Goal: Information Seeking & Learning: Check status

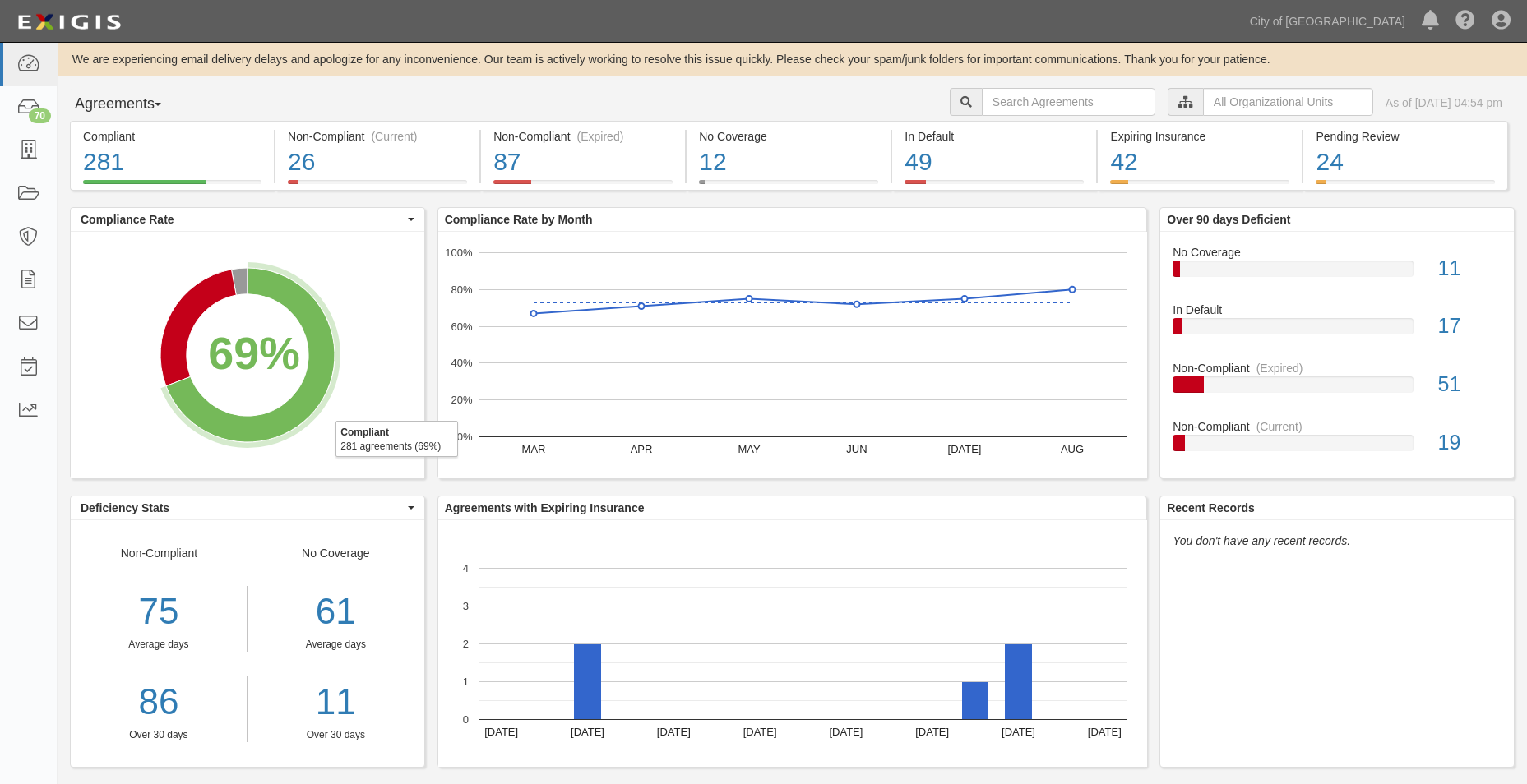
drag, startPoint x: 286, startPoint y: 276, endPoint x: 296, endPoint y: 250, distance: 27.9
click at [286, 276] on icon "A chart." at bounding box center [249, 355] width 168 height 174
click at [1024, 101] on input "text" at bounding box center [1068, 101] width 173 height 28
paste input "151608"
type input "151608"
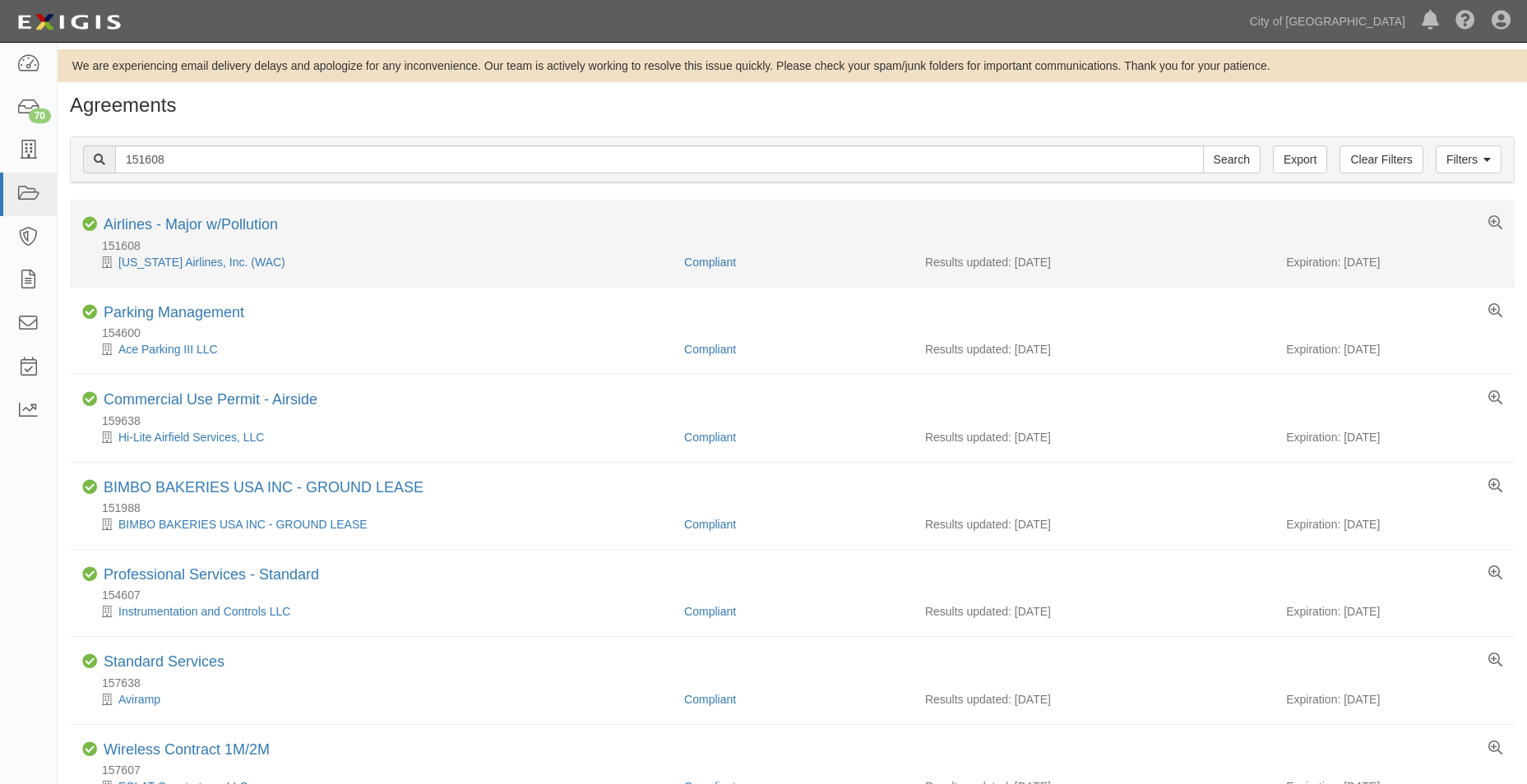
drag, startPoint x: 1401, startPoint y: 261, endPoint x: 1346, endPoint y: 262, distance: 55.0
click at [1346, 262] on div "Expiration: 09/19/2025" at bounding box center [1394, 262] width 216 height 17
copy div "09/19/2025"
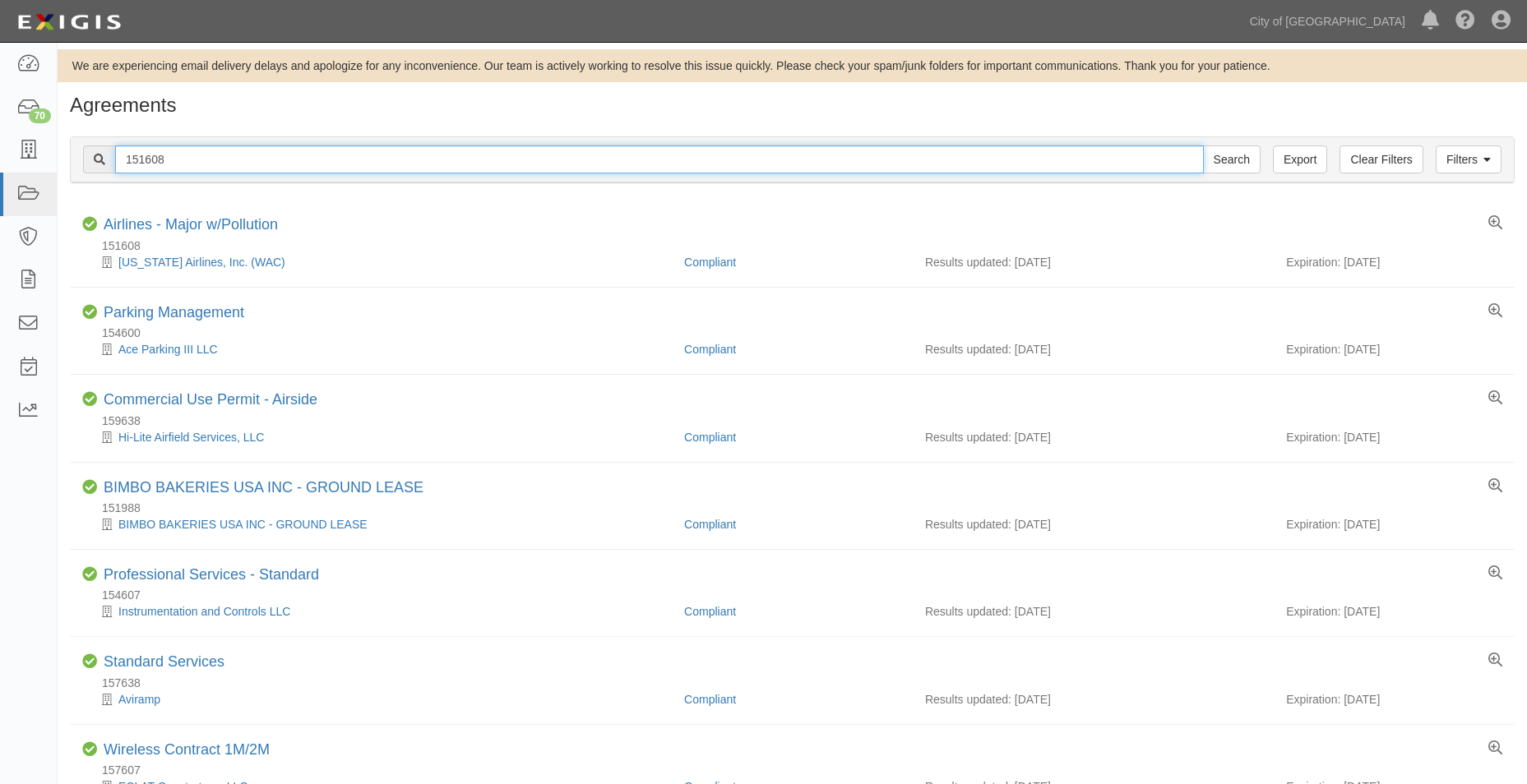
drag, startPoint x: 148, startPoint y: 161, endPoint x: 159, endPoint y: 161, distance: 11.0
click at [148, 161] on input "151608" at bounding box center [659, 159] width 1088 height 28
drag, startPoint x: 114, startPoint y: 156, endPoint x: -20, endPoint y: 141, distance: 134.8
click at [0, 141] on html "Toggle navigation Dashboard 70 Inbox Parties Agreements Coverages Documents Mes…" at bounding box center [764, 443] width 1527 height 885
paste input "60721"
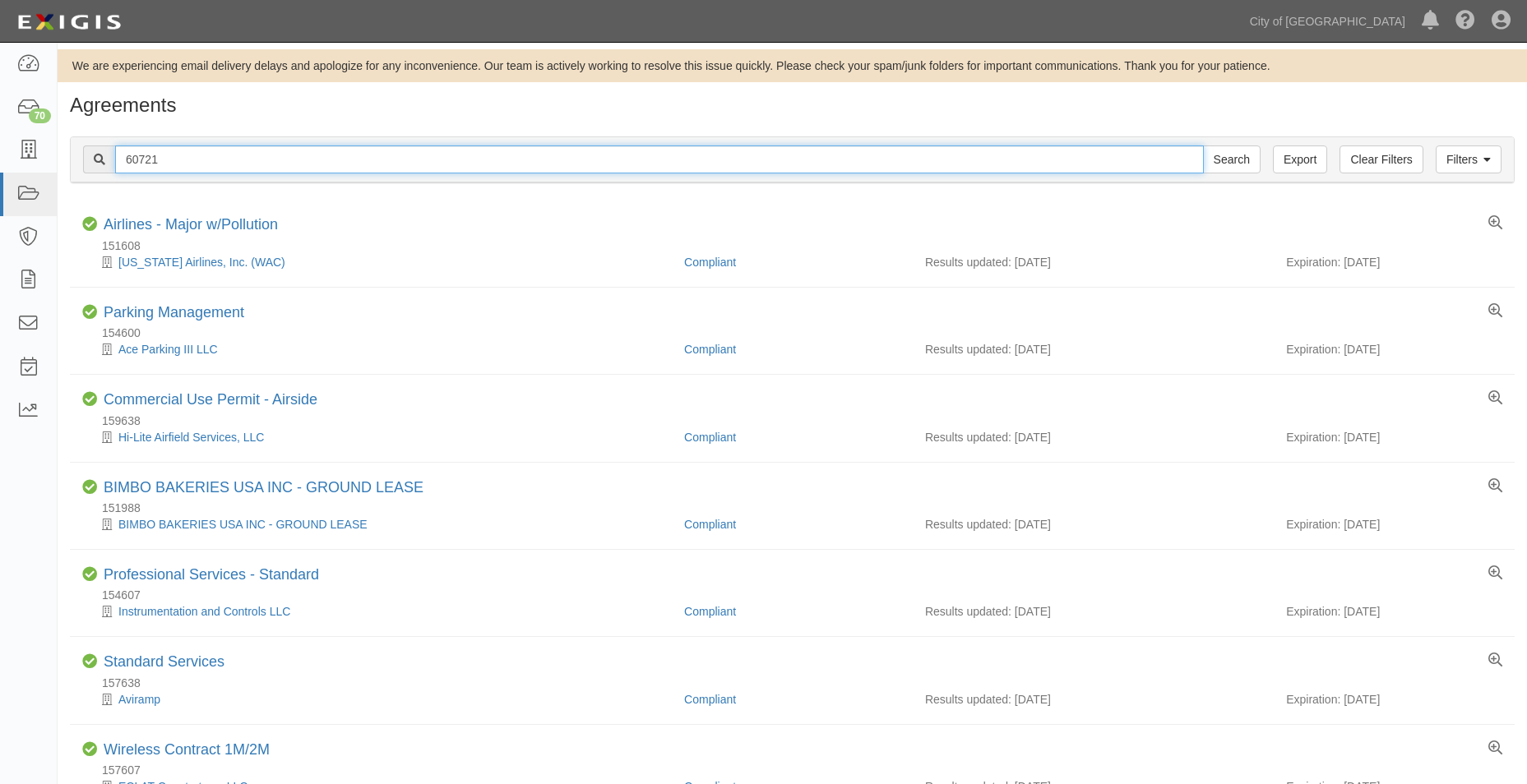
type input "60721"
click at [1203, 146] on input "Search" at bounding box center [1231, 159] width 58 height 28
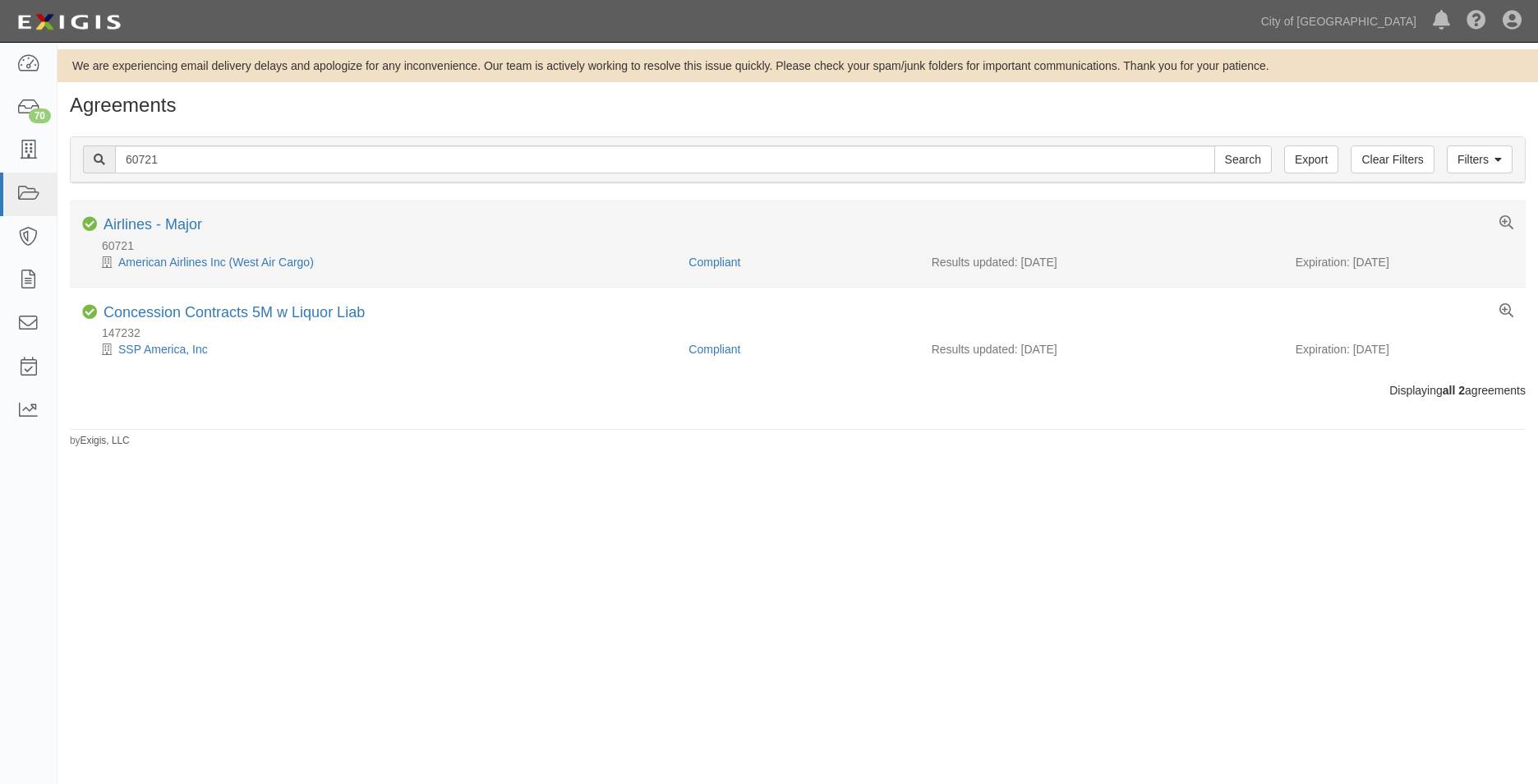
click at [1356, 263] on div "Expiration: 12/22/2025" at bounding box center [1405, 262] width 218 height 17
copy div "12/22/2025"
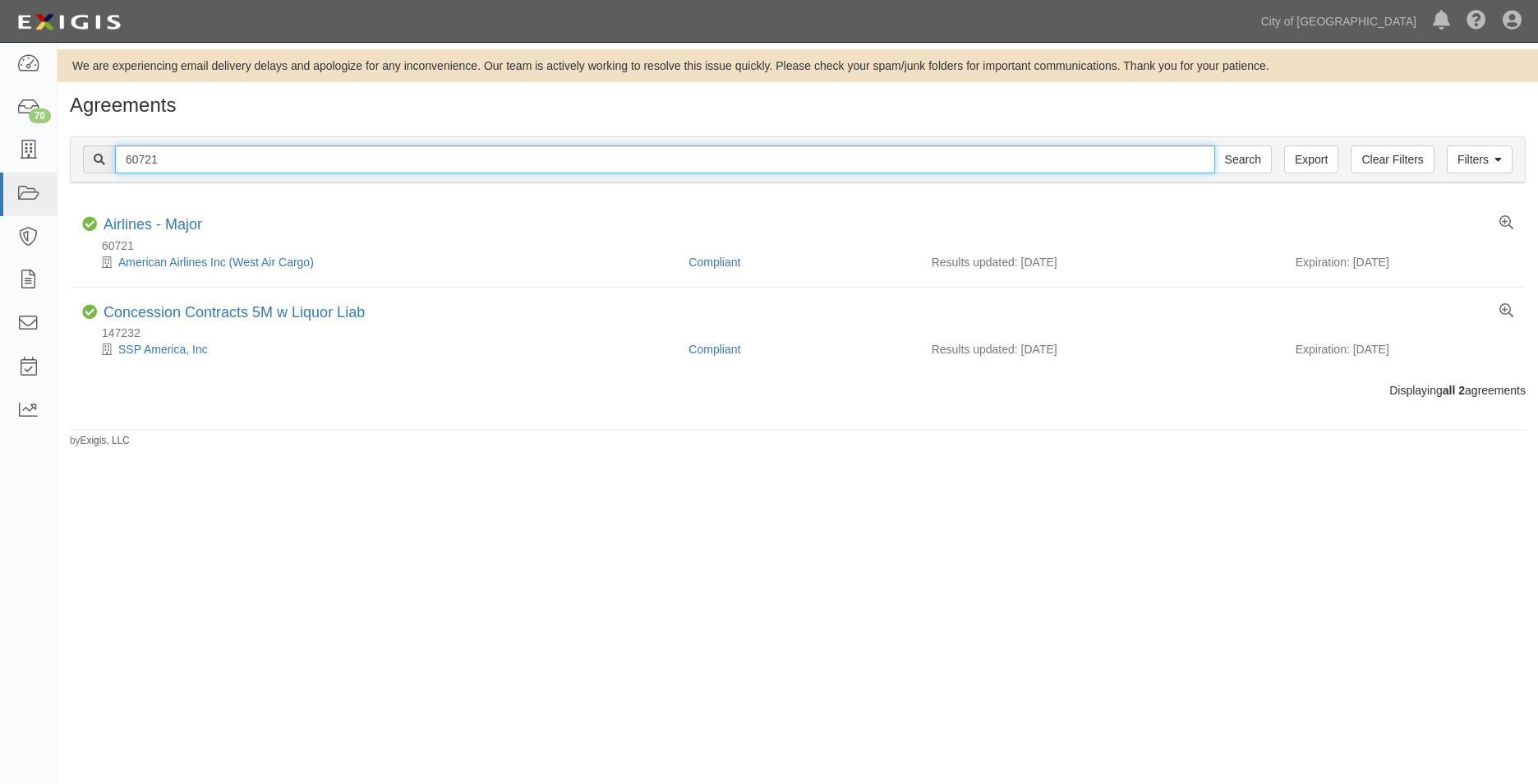
click at [167, 158] on input "60721" at bounding box center [664, 159] width 1100 height 28
drag, startPoint x: 175, startPoint y: 160, endPoint x: 82, endPoint y: 160, distance: 93.0
click at [82, 160] on div "Filters Clear Filters Export 60721 Search Filters" at bounding box center [797, 160] width 1454 height 45
paste input "1037"
type input "61037"
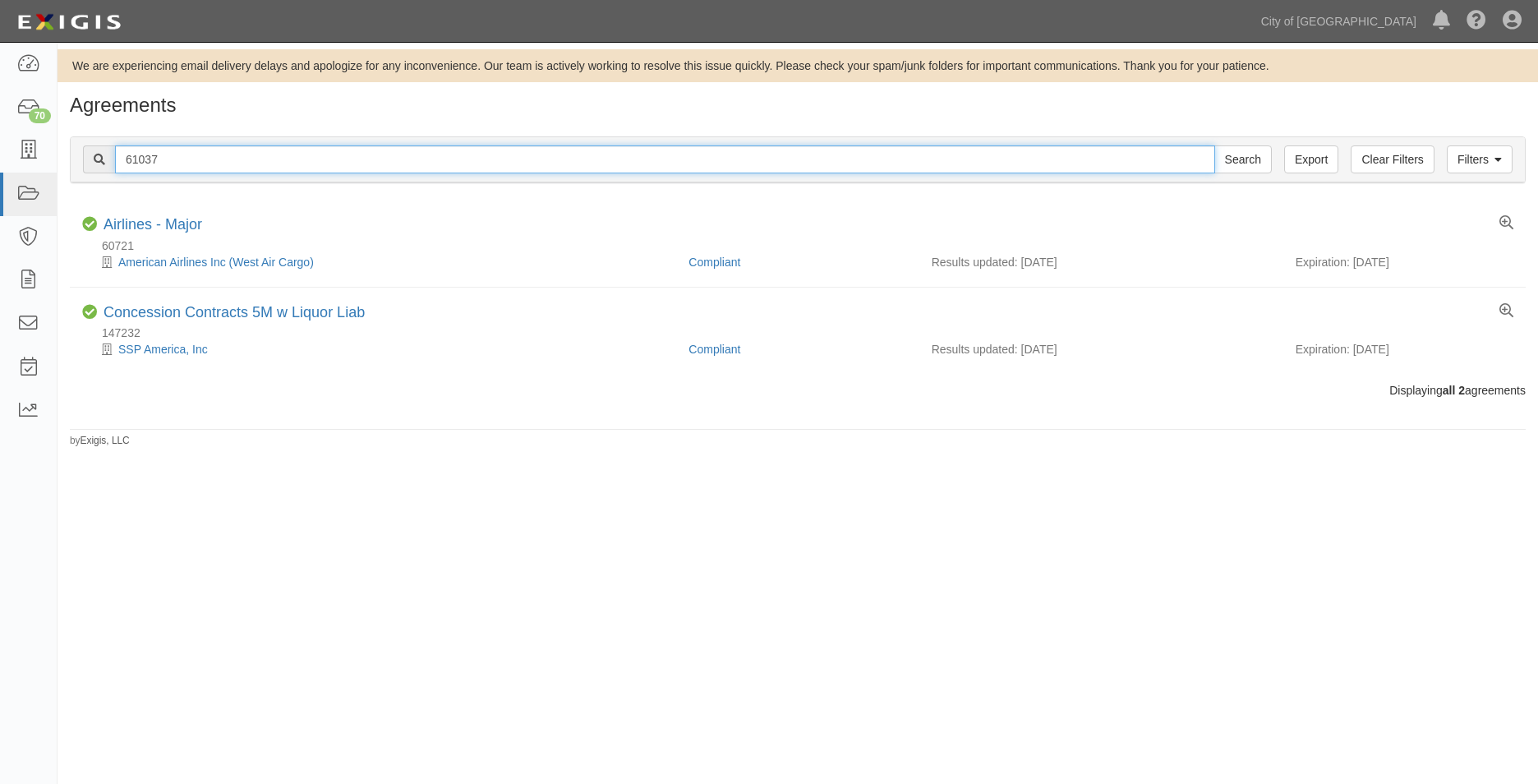
click at [1214, 146] on input "Search" at bounding box center [1243, 159] width 58 height 28
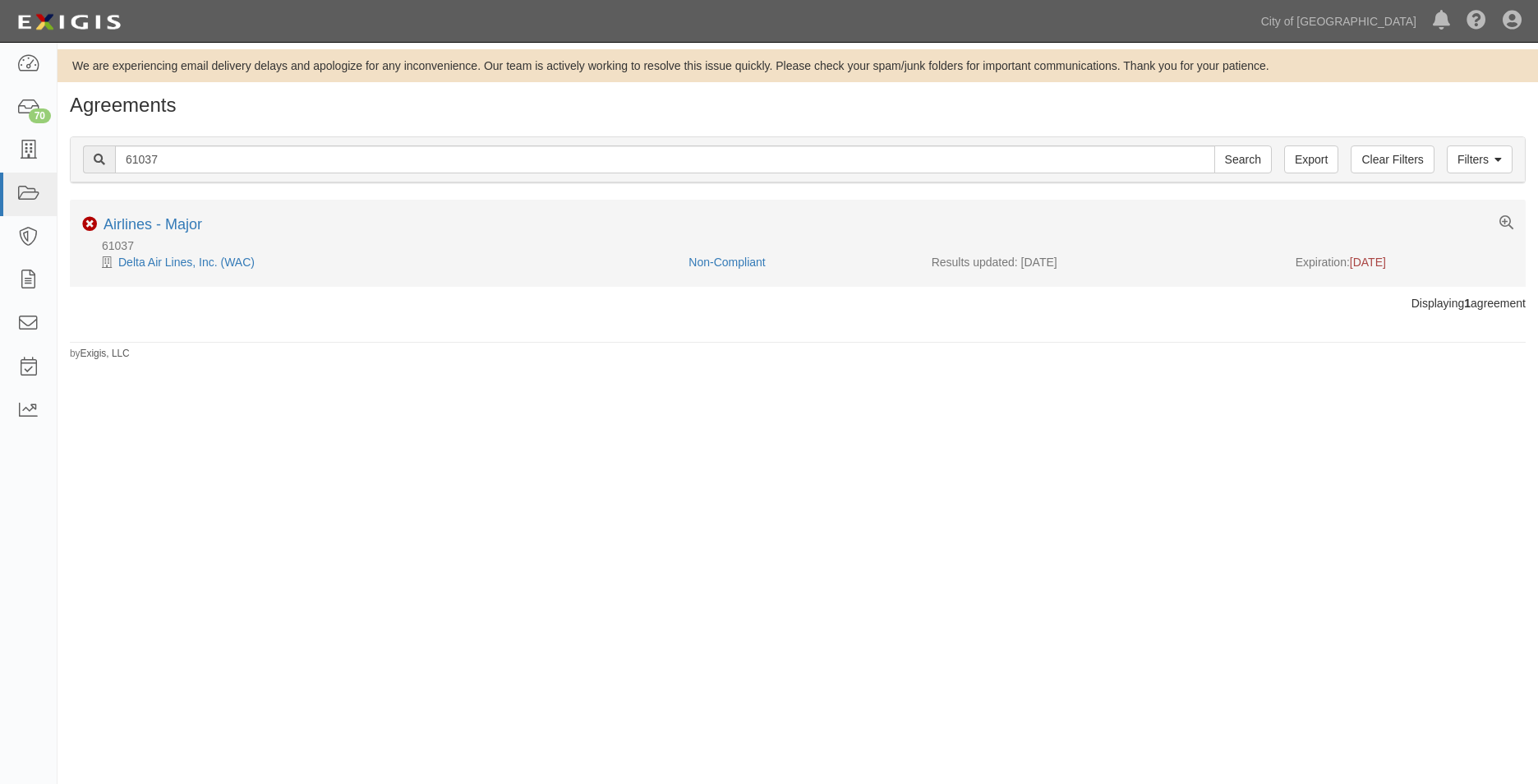
click at [1387, 261] on span "[DATE]" at bounding box center [1367, 262] width 36 height 13
drag, startPoint x: 1416, startPoint y: 259, endPoint x: 1356, endPoint y: 263, distance: 60.1
click at [1356, 263] on div "Expiration: [DATE]" at bounding box center [1405, 262] width 218 height 17
copy span "[DATE]"
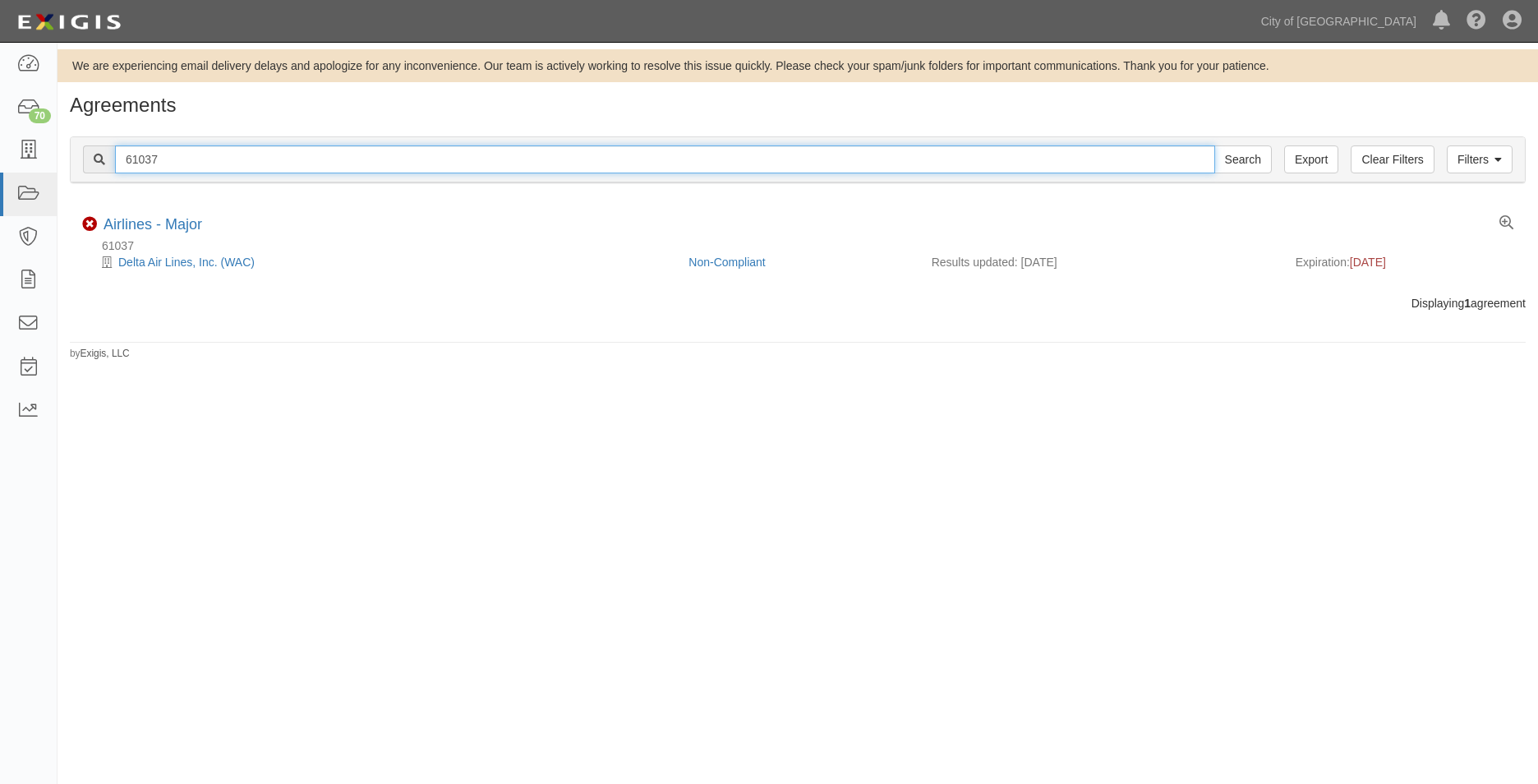
click at [136, 162] on input "61037" at bounding box center [664, 159] width 1100 height 28
paste input "122519"
drag, startPoint x: 173, startPoint y: 162, endPoint x: 69, endPoint y: 149, distance: 104.8
click at [69, 149] on div "Filters Clear Filters Export 61037 Search Filters Compliance Status Compliant N…" at bounding box center [798, 161] width 1481 height 75
type input "122519"
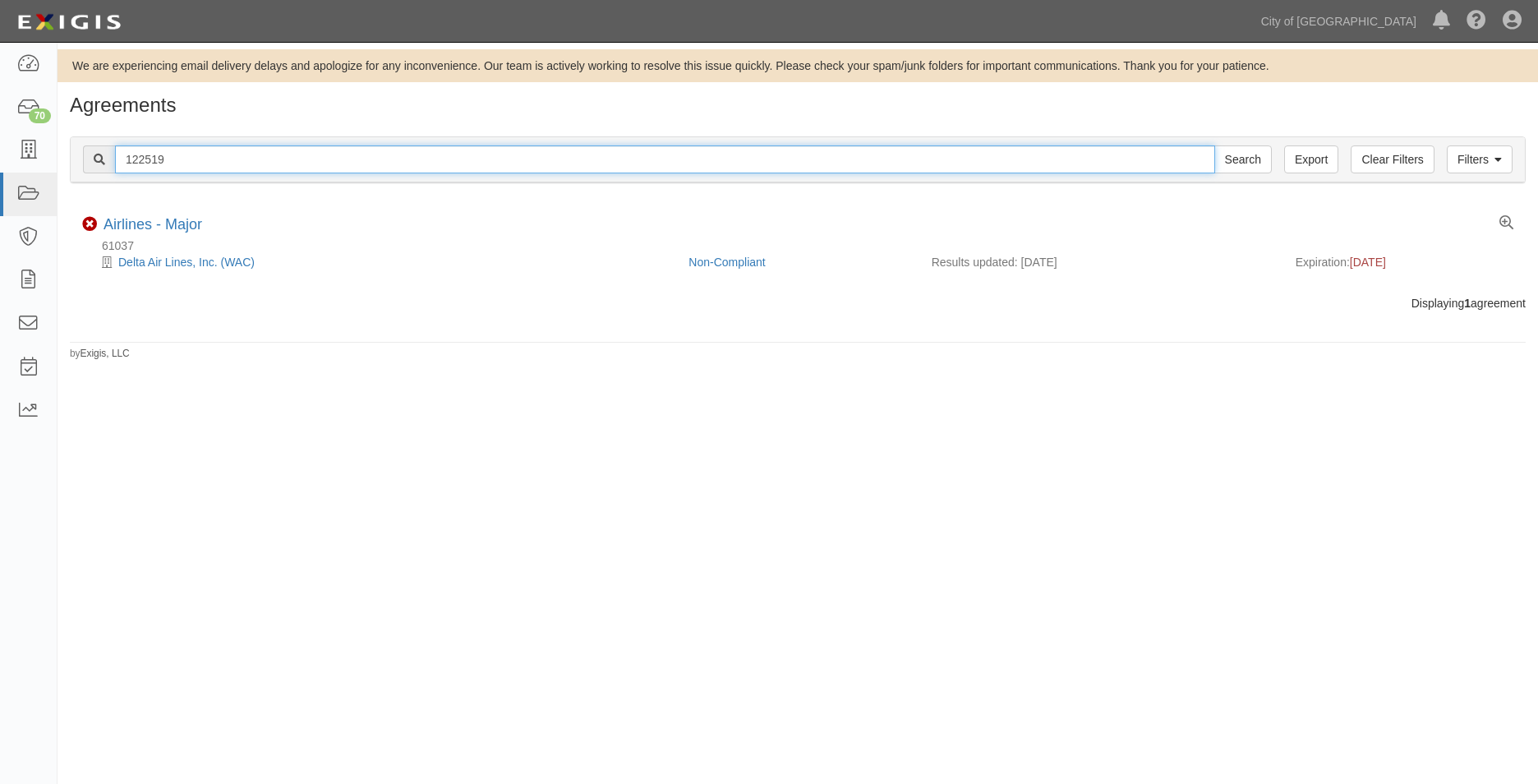
click at [1214, 146] on input "Search" at bounding box center [1243, 159] width 58 height 28
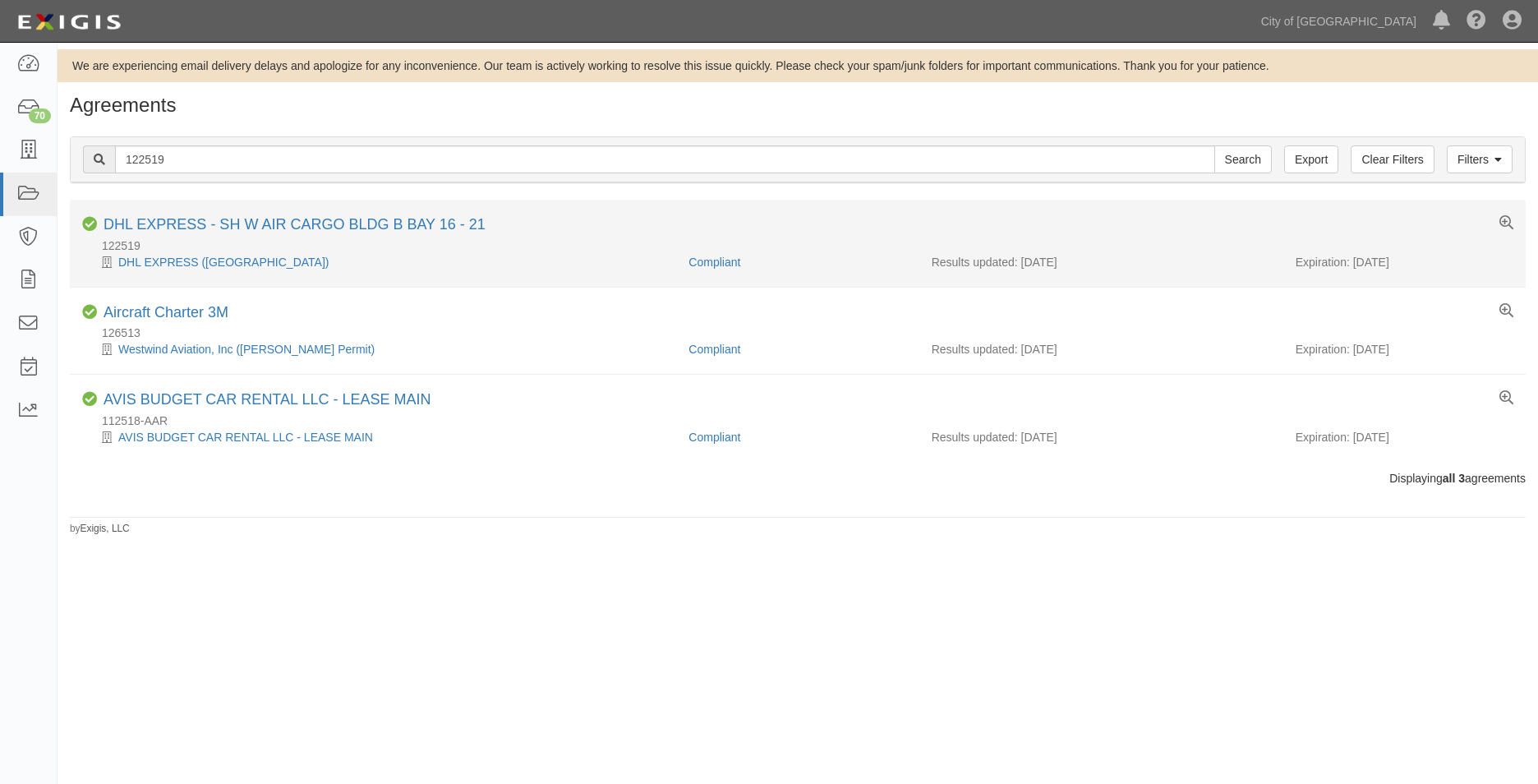
drag, startPoint x: 1414, startPoint y: 261, endPoint x: 1355, endPoint y: 266, distance: 59.2
click at [1355, 266] on div "Expiration: [DATE]" at bounding box center [1405, 262] width 218 height 17
copy div "11/01/2025"
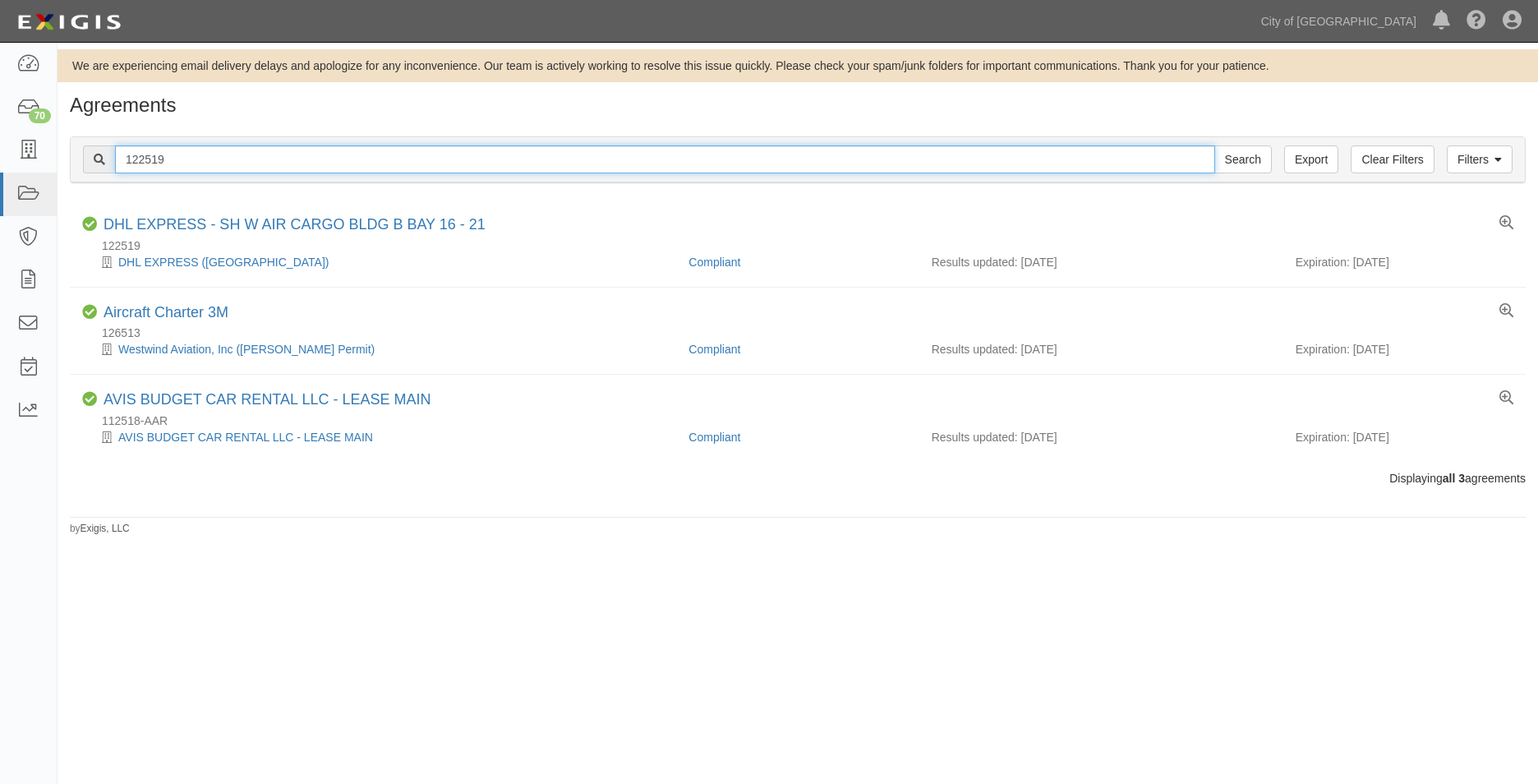
click at [173, 157] on input "122519" at bounding box center [664, 159] width 1100 height 28
drag, startPoint x: 182, startPoint y: 156, endPoint x: 64, endPoint y: 157, distance: 118.0
click at [62, 157] on div "Filters Clear Filters Export 122519 Search Filters Compliance Status Compliant …" at bounding box center [798, 161] width 1481 height 75
paste input "93042"
type input "93042"
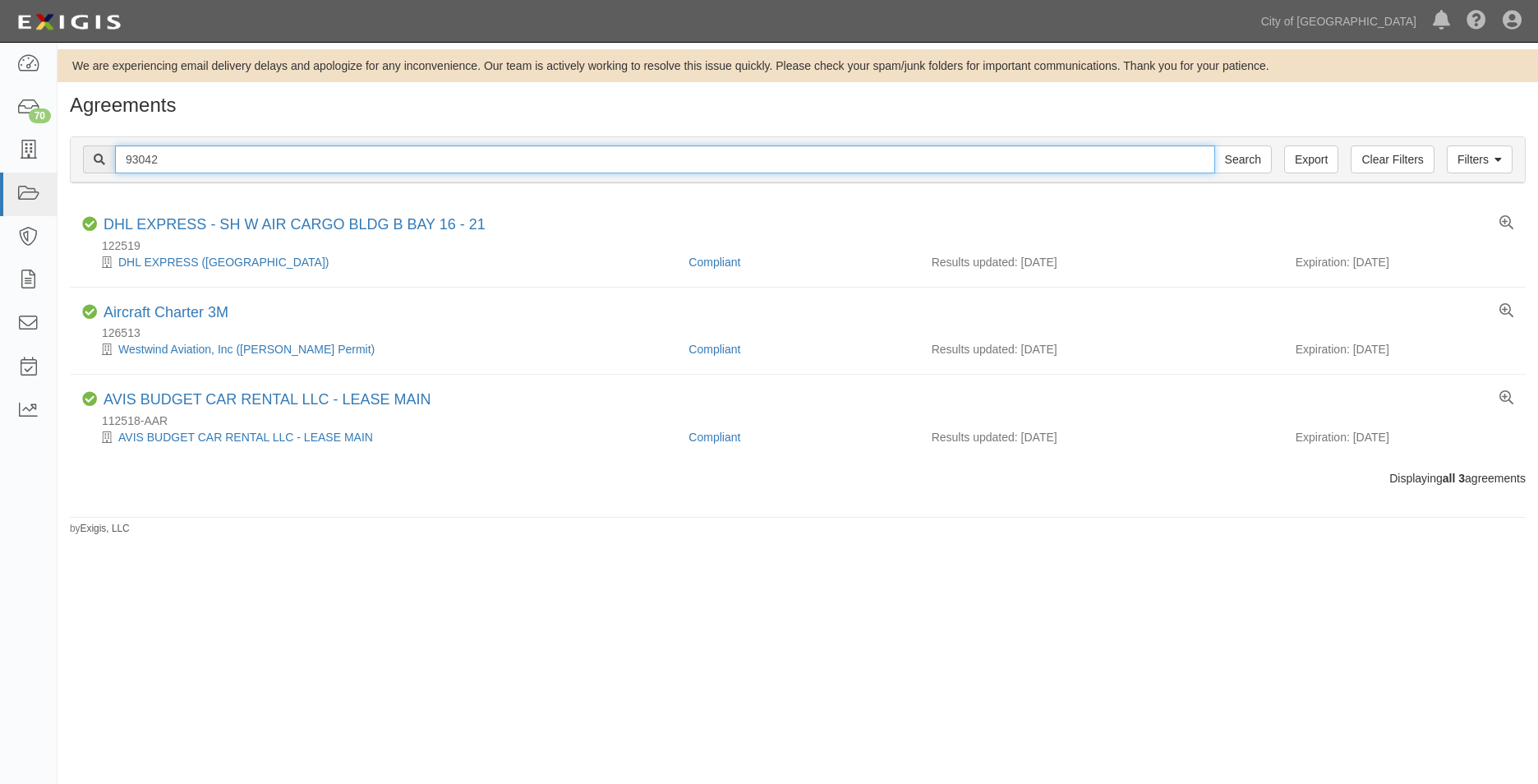
click at [1214, 146] on input "Search" at bounding box center [1243, 159] width 58 height 28
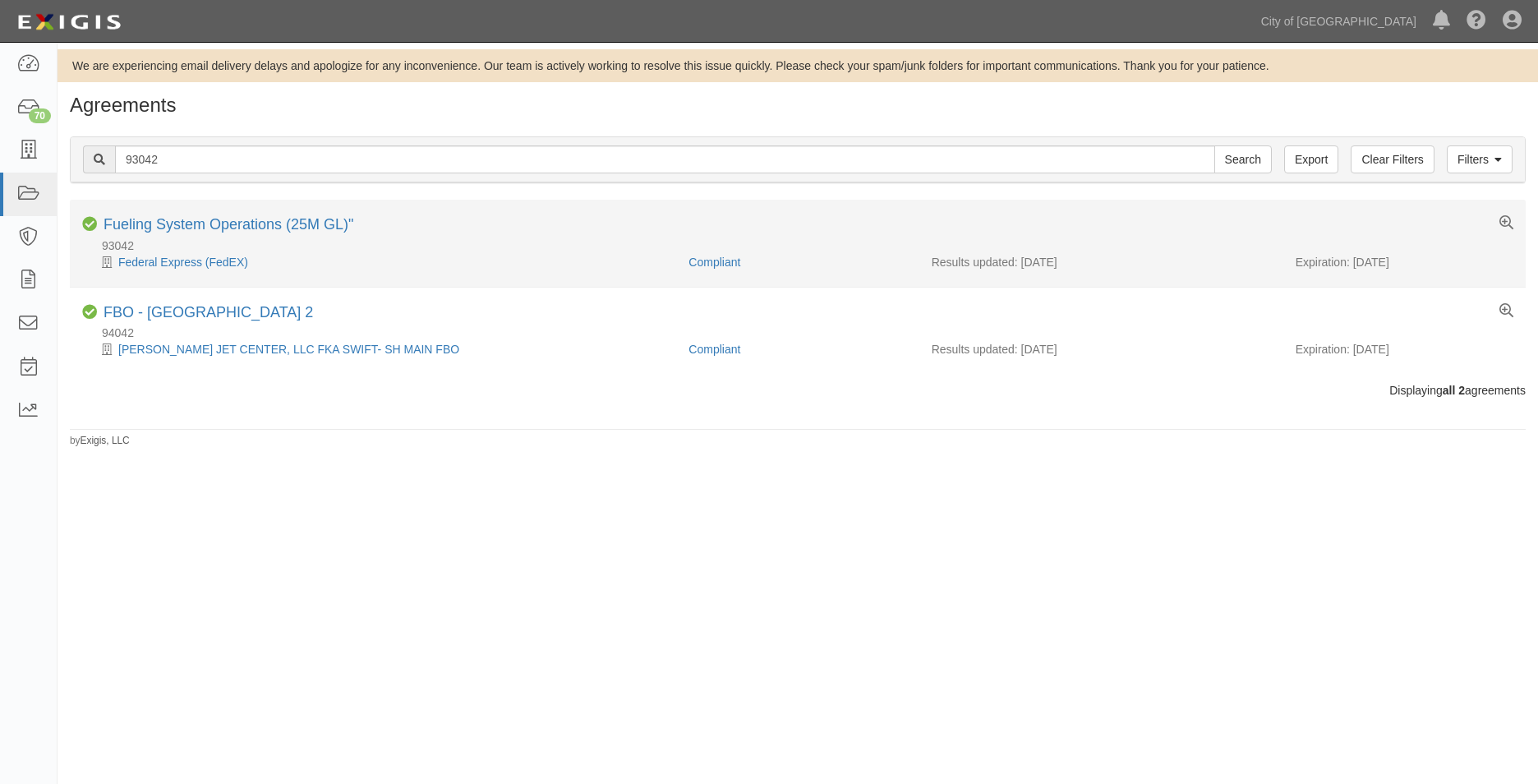
drag, startPoint x: 1400, startPoint y: 264, endPoint x: 1355, endPoint y: 263, distance: 45.0
click at [1355, 263] on div "Expiration: 12/01/2025" at bounding box center [1405, 262] width 218 height 17
copy div "12/01/2025"
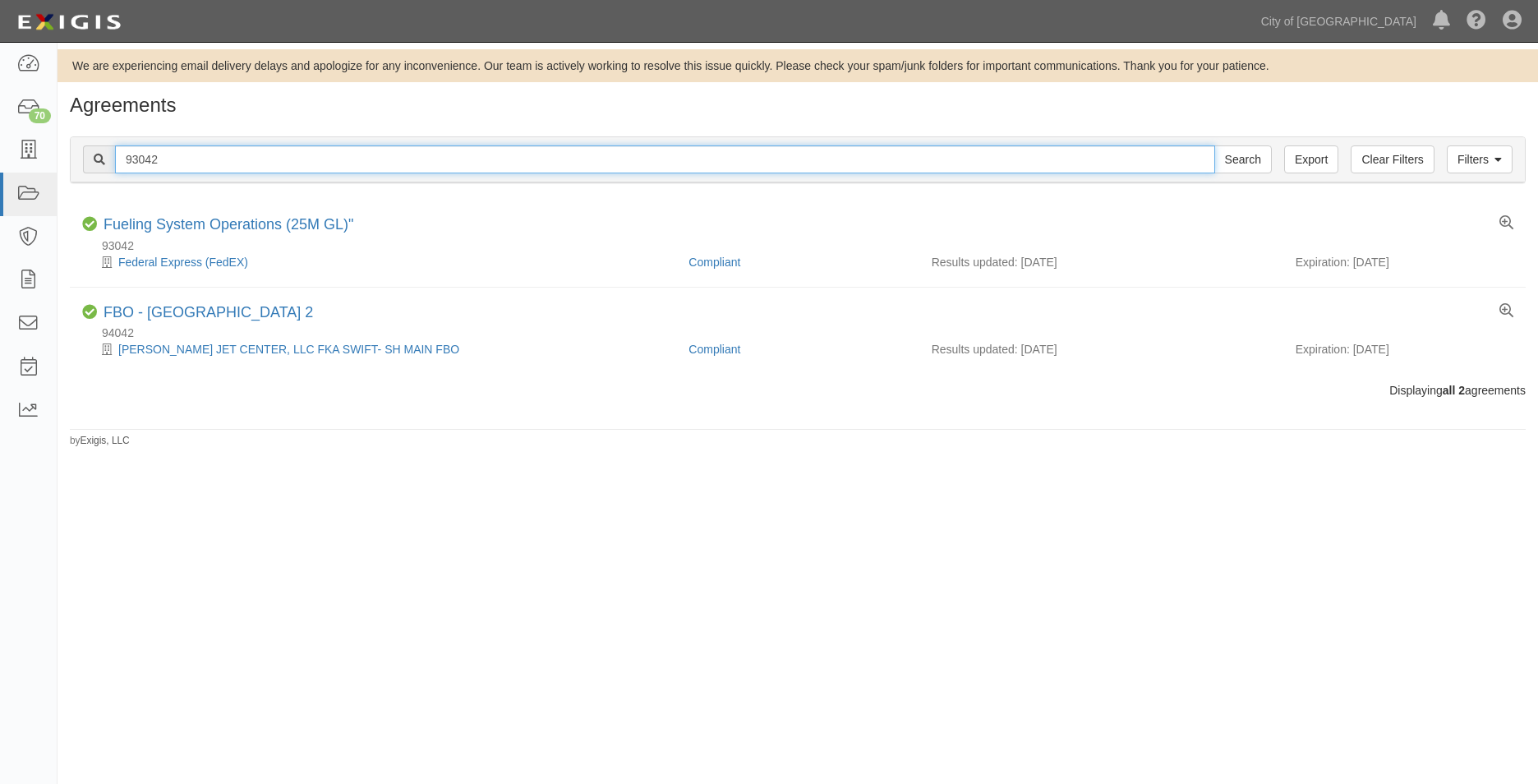
drag, startPoint x: 151, startPoint y: 160, endPoint x: 165, endPoint y: 160, distance: 14.0
click at [153, 160] on input "93042" at bounding box center [664, 159] width 1100 height 28
drag, startPoint x: 170, startPoint y: 160, endPoint x: 73, endPoint y: 160, distance: 97.0
click at [73, 160] on div "Filters Clear Filters Export 93042 Search Filters" at bounding box center [797, 160] width 1454 height 45
paste input "146233"
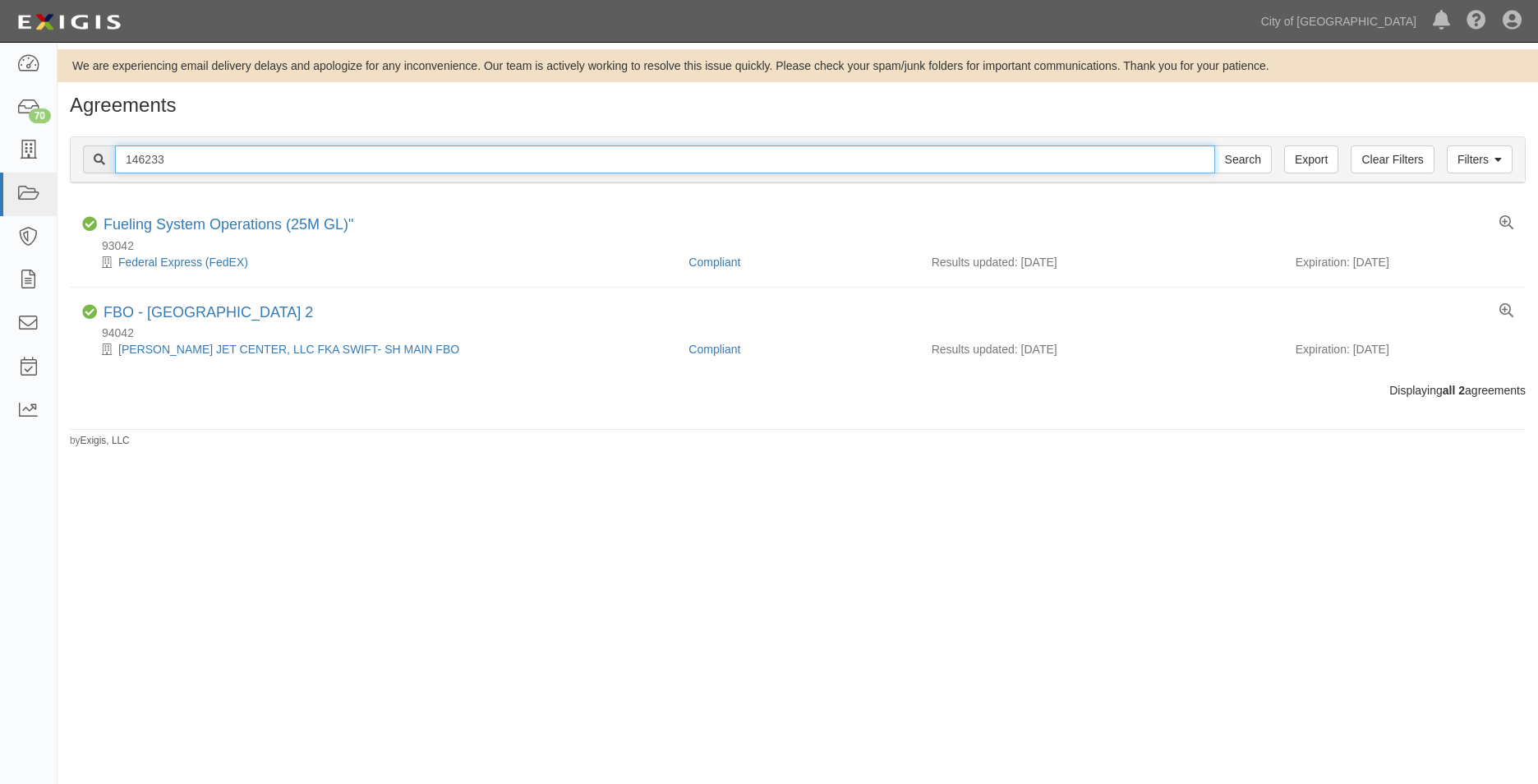
type input "146233"
click at [1214, 146] on input "Search" at bounding box center [1243, 159] width 58 height 28
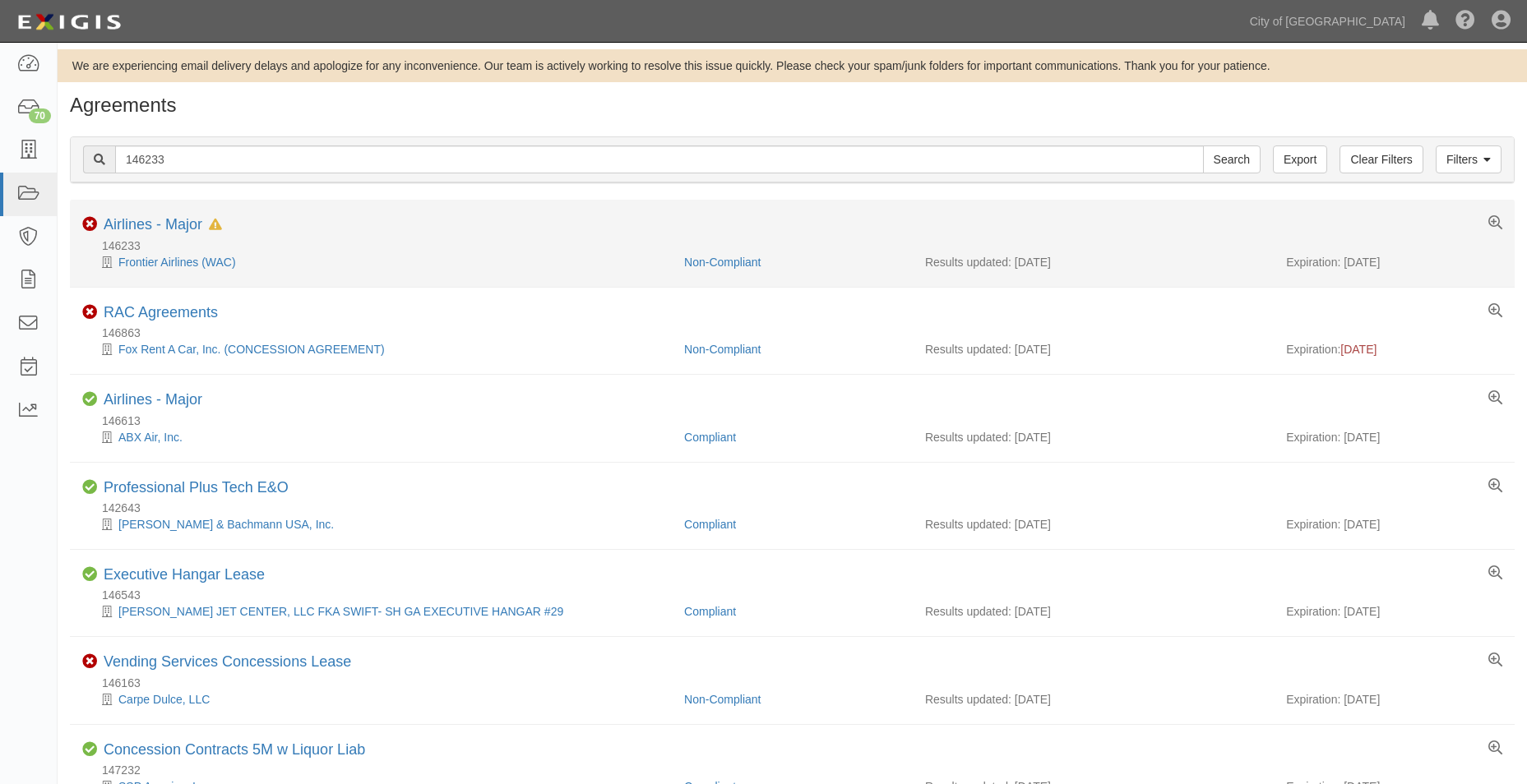
drag, startPoint x: 1402, startPoint y: 259, endPoint x: 1345, endPoint y: 264, distance: 57.2
click at [1345, 264] on div "Expiration: 06/01/2026" at bounding box center [1394, 262] width 216 height 17
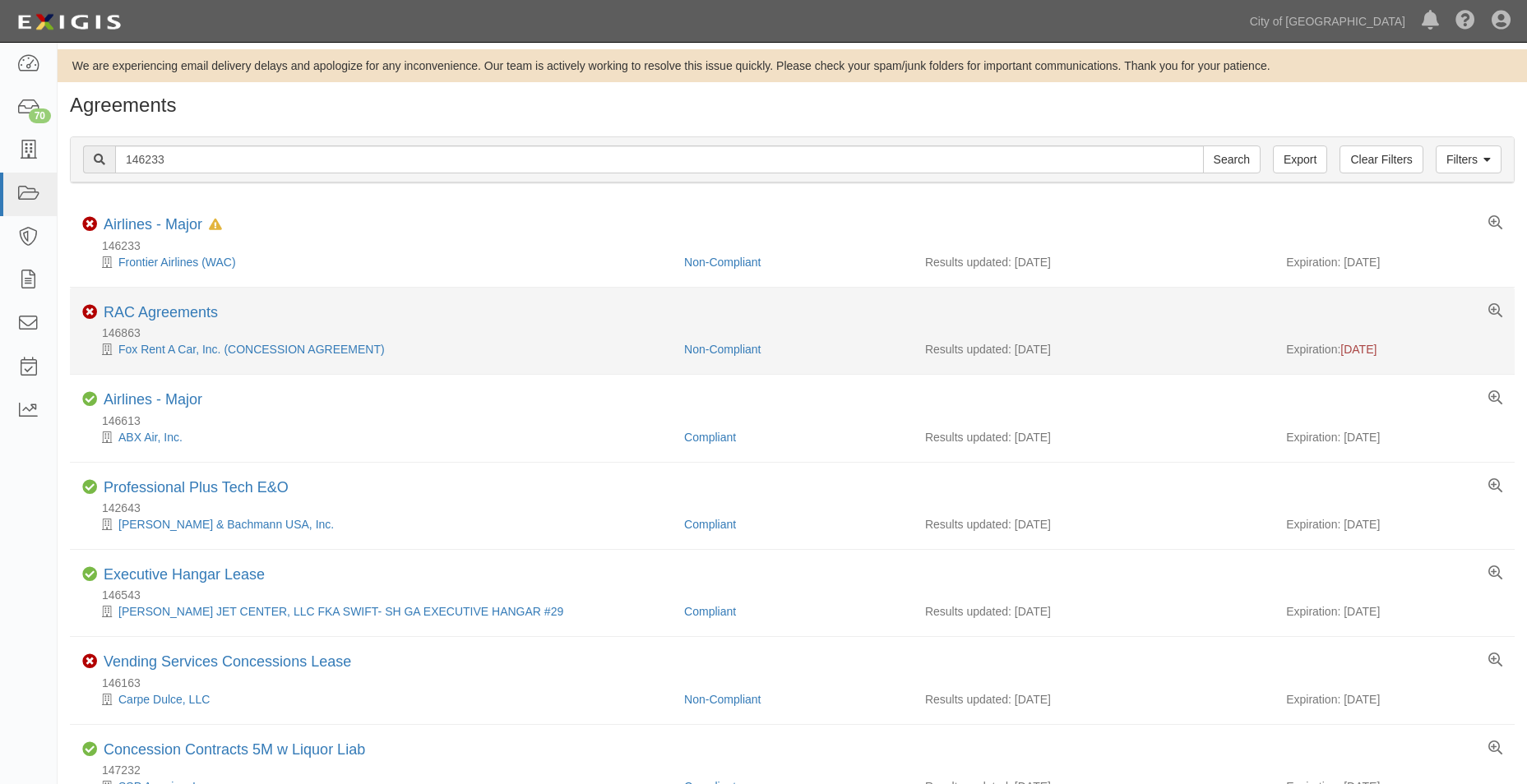
copy div "[DATE]"
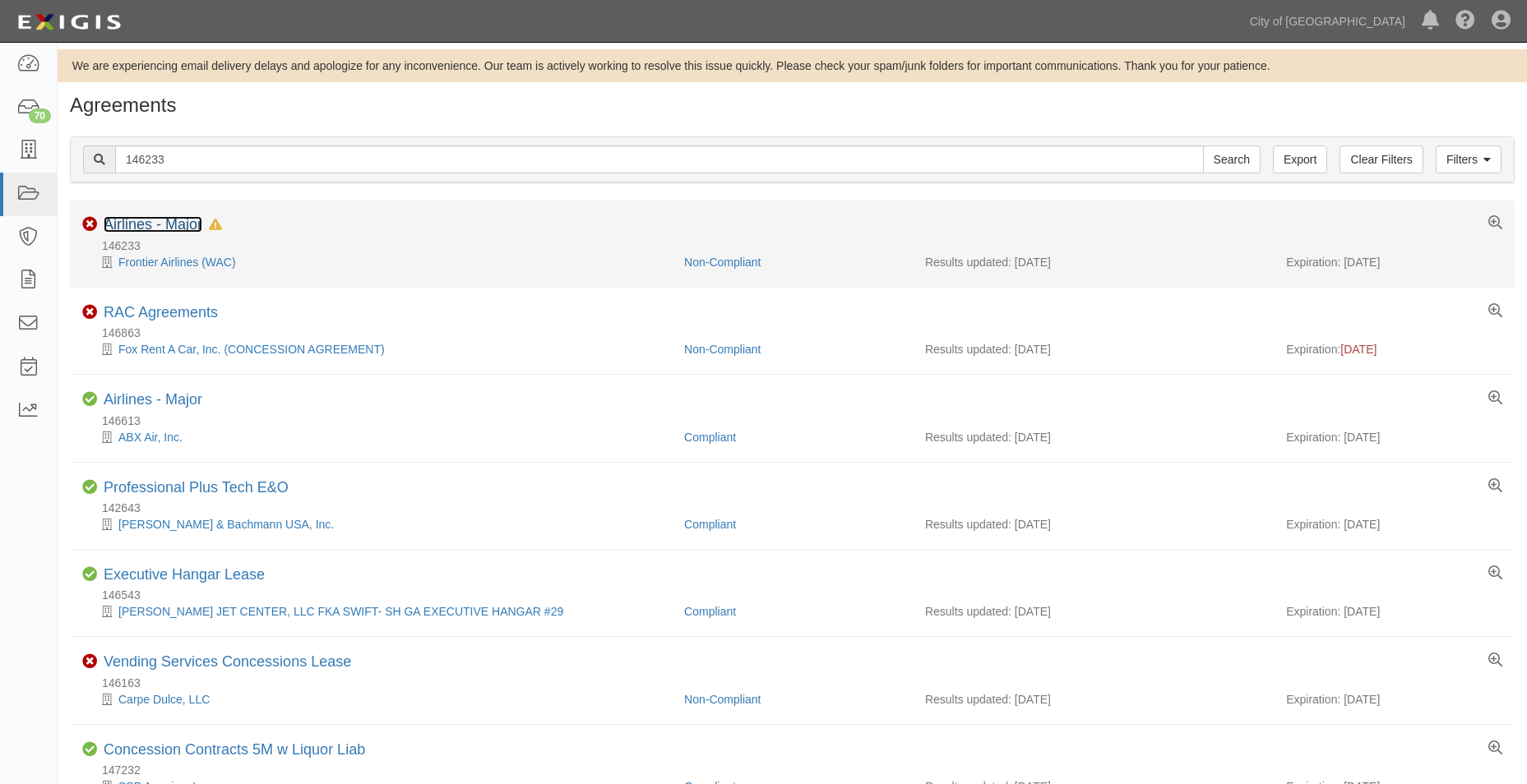
click at [157, 229] on link "Airlines - Major" at bounding box center [153, 224] width 99 height 17
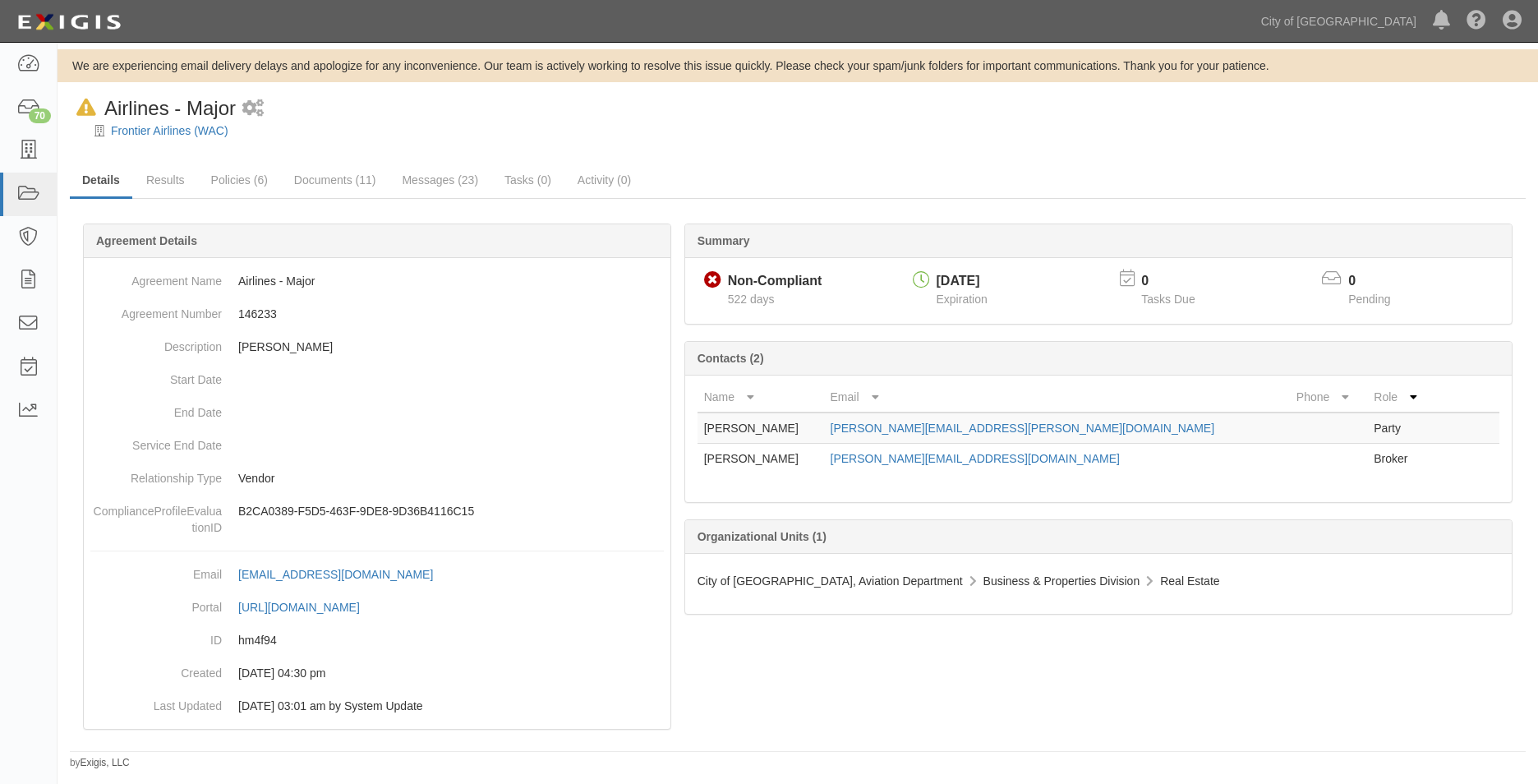
click at [721, 281] on div "Non-Compliant" at bounding box center [772, 280] width 101 height 21
drag, startPoint x: 160, startPoint y: 182, endPoint x: 195, endPoint y: 179, distance: 35.1
click at [160, 182] on link "Results" at bounding box center [166, 181] width 64 height 35
click at [238, 177] on link "Policies (6)" at bounding box center [239, 181] width 81 height 35
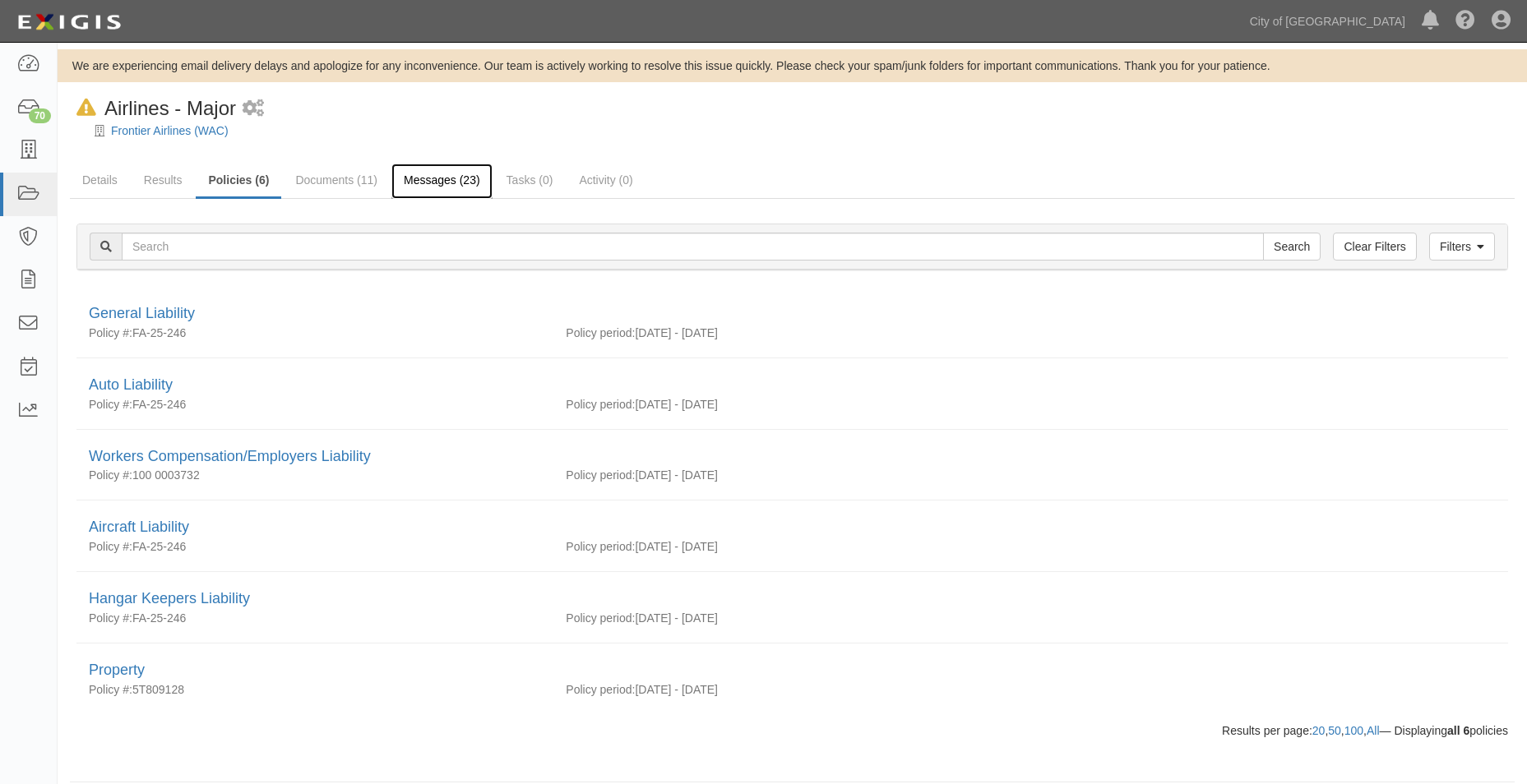
click at [424, 177] on link "Messages (23)" at bounding box center [441, 181] width 101 height 35
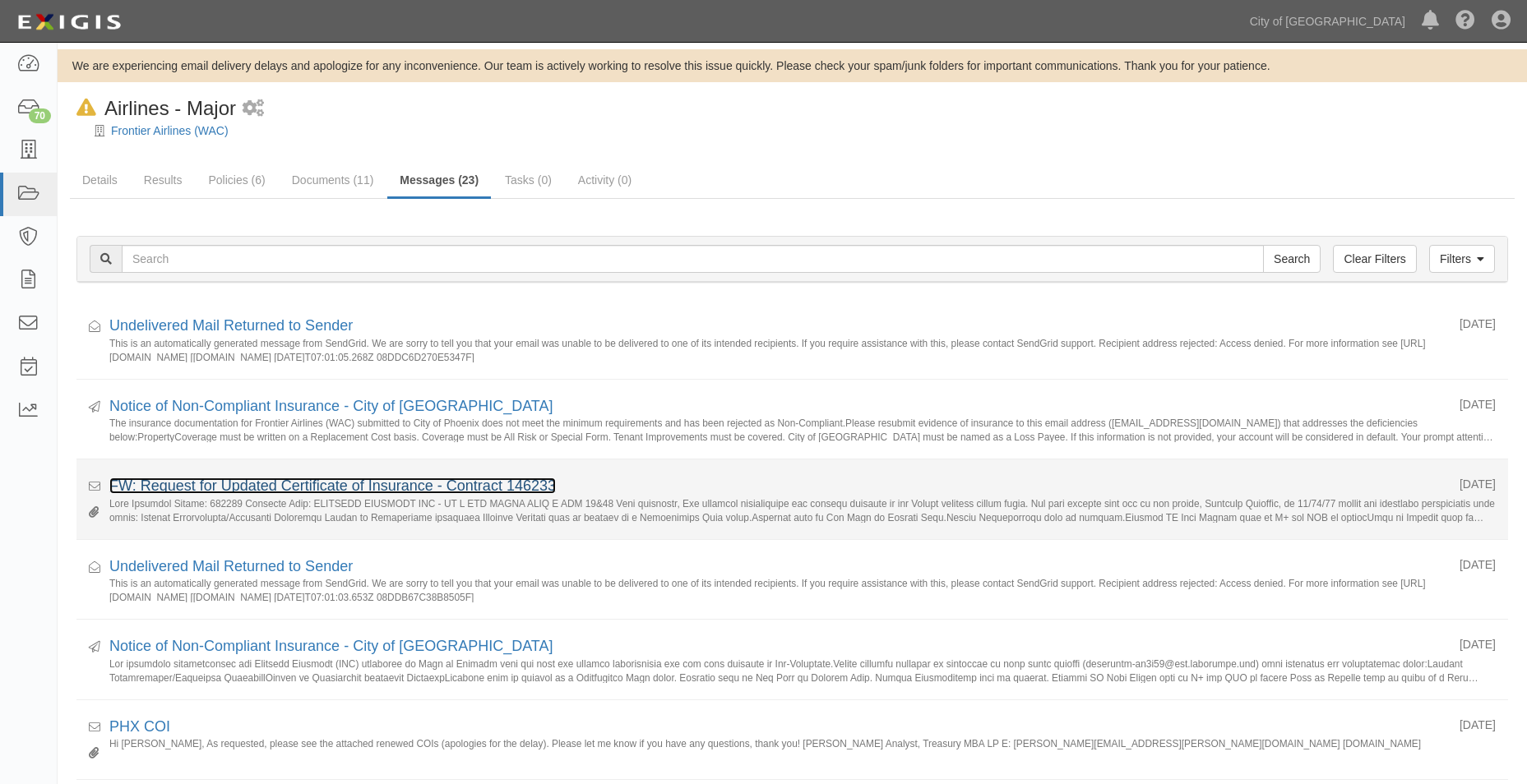
click at [257, 481] on link "FW: Request for Updated Certificate of Insurance - Contract 146233" at bounding box center [332, 486] width 446 height 17
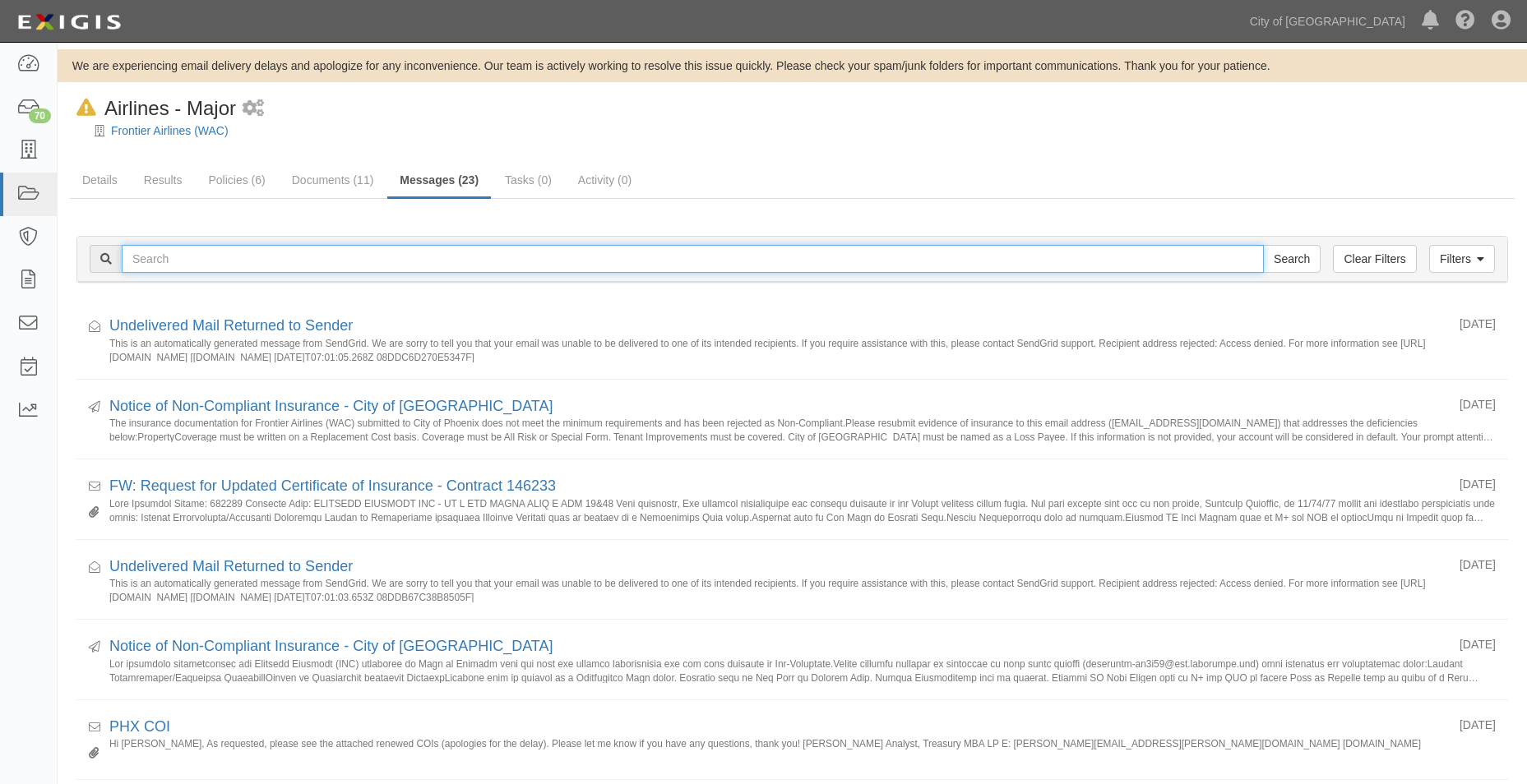
click at [249, 264] on input "text" at bounding box center [692, 259] width 1142 height 28
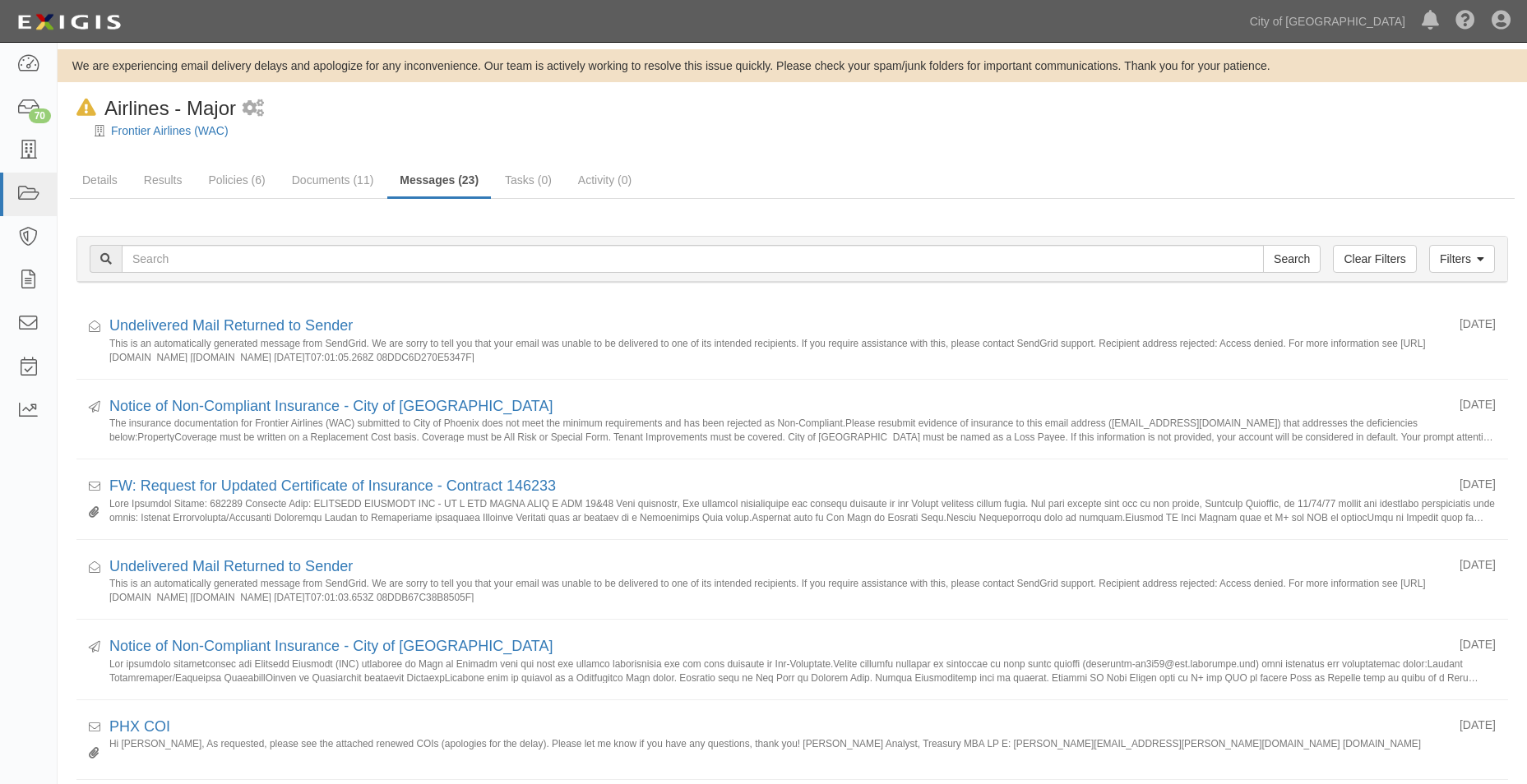
click at [789, 126] on div "Frontier Airlines (WAC)" at bounding box center [804, 131] width 1444 height 17
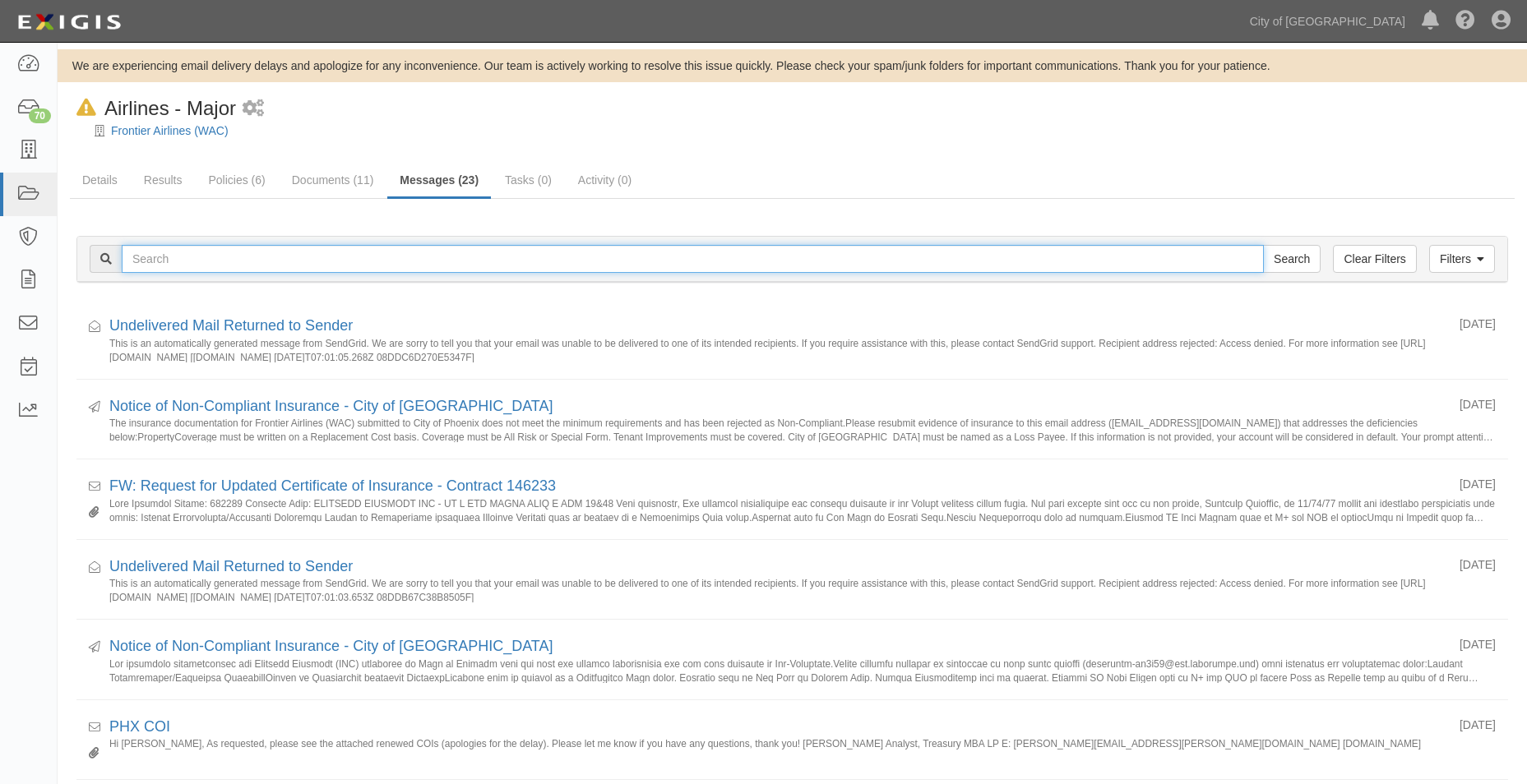
click at [193, 251] on input "text" at bounding box center [692, 259] width 1142 height 28
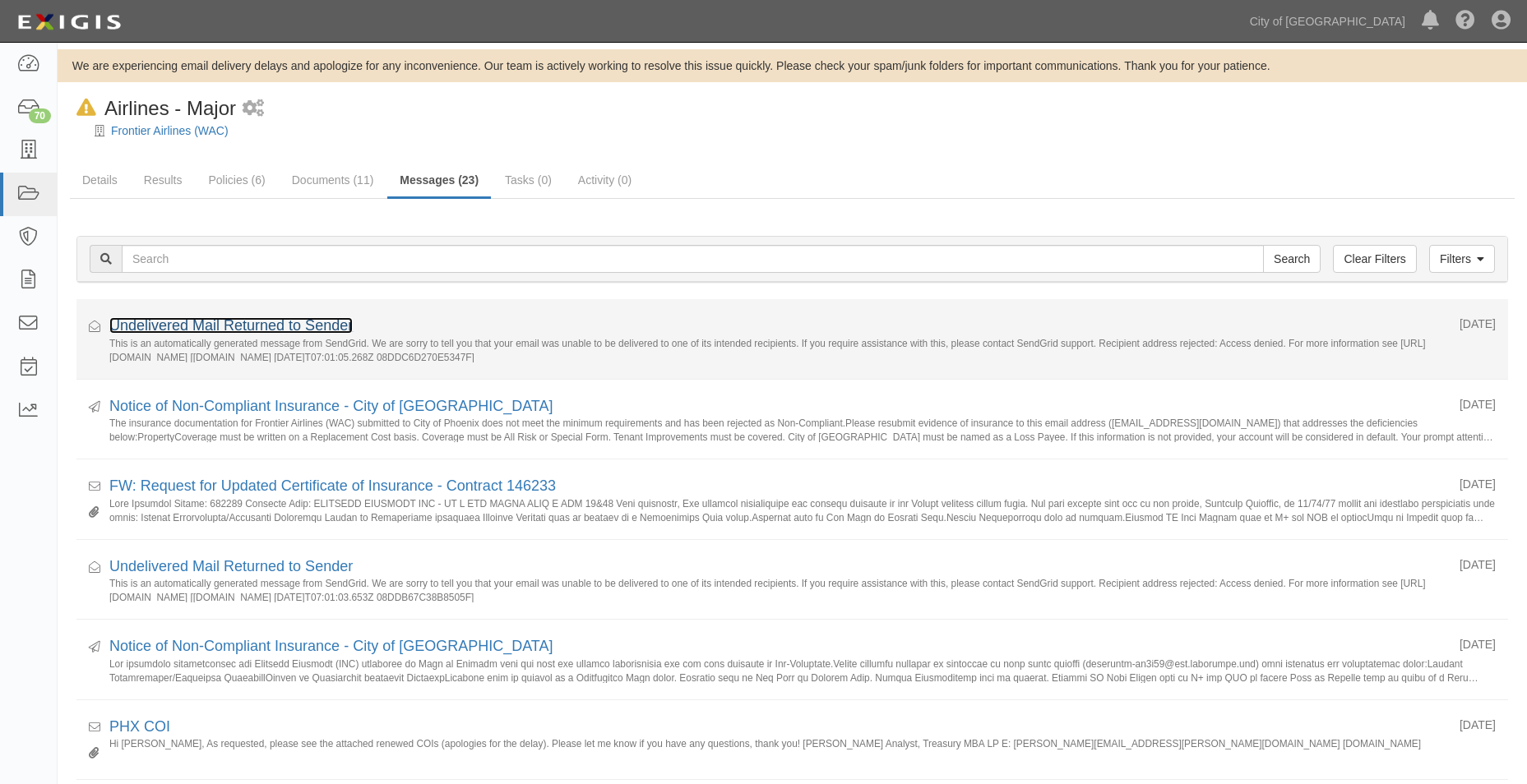
click at [123, 327] on link "Undelivered Mail Returned to Sender" at bounding box center [231, 325] width 244 height 17
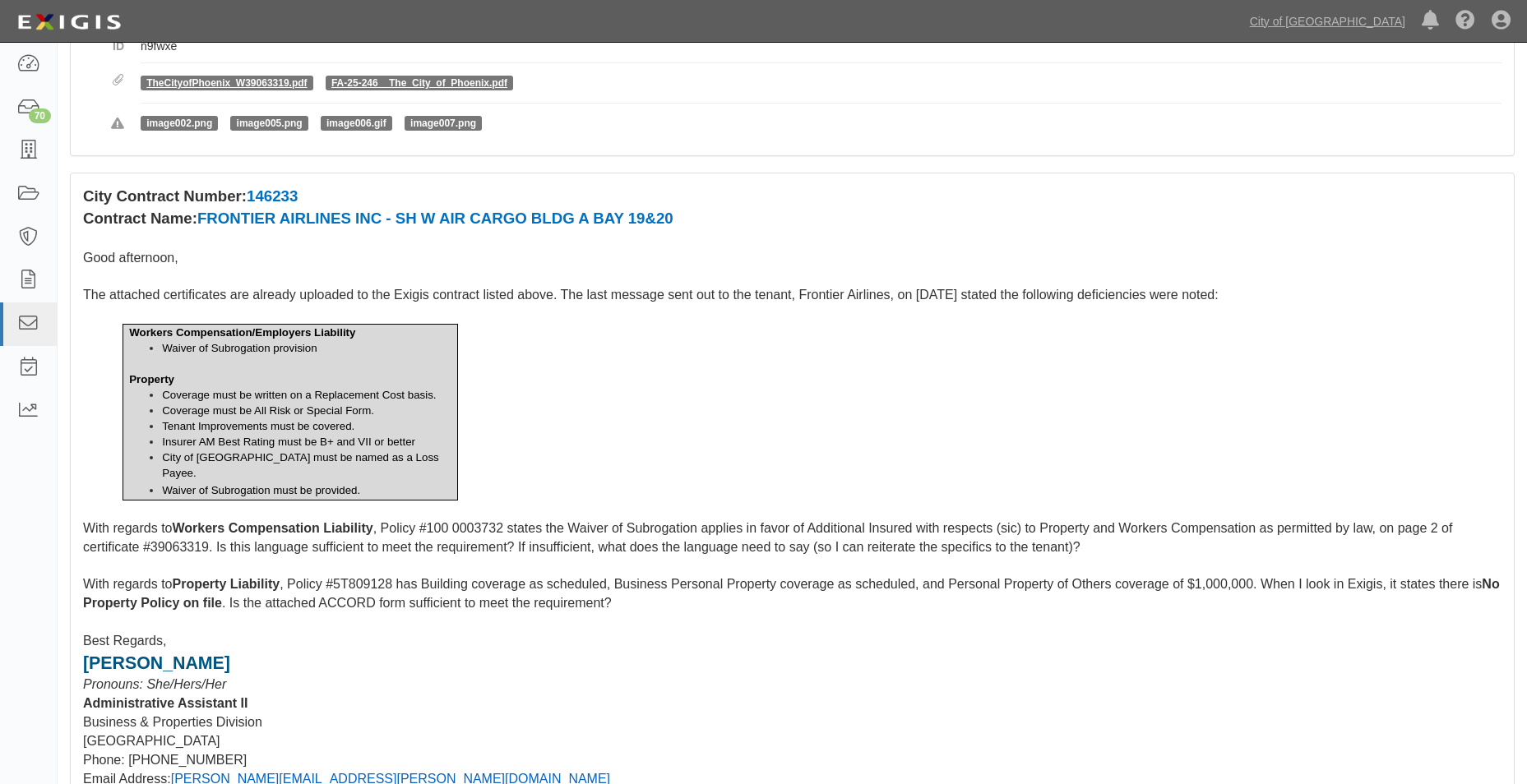
scroll to position [329, 0]
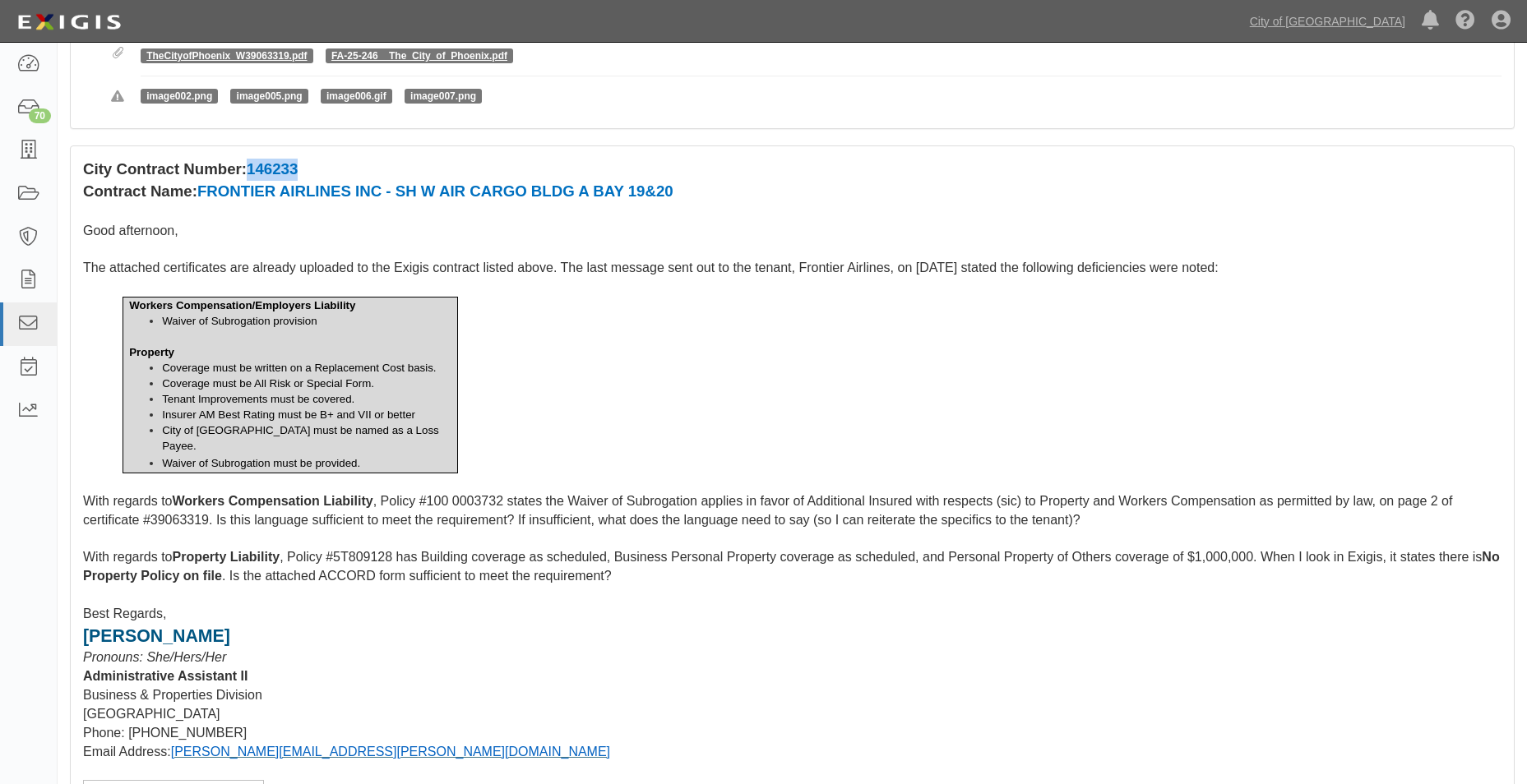
drag, startPoint x: 256, startPoint y: 150, endPoint x: 311, endPoint y: 150, distance: 55.0
click at [311, 159] on p "City Contract Number: 146233" at bounding box center [792, 170] width 1418 height 23
copy span "146233"
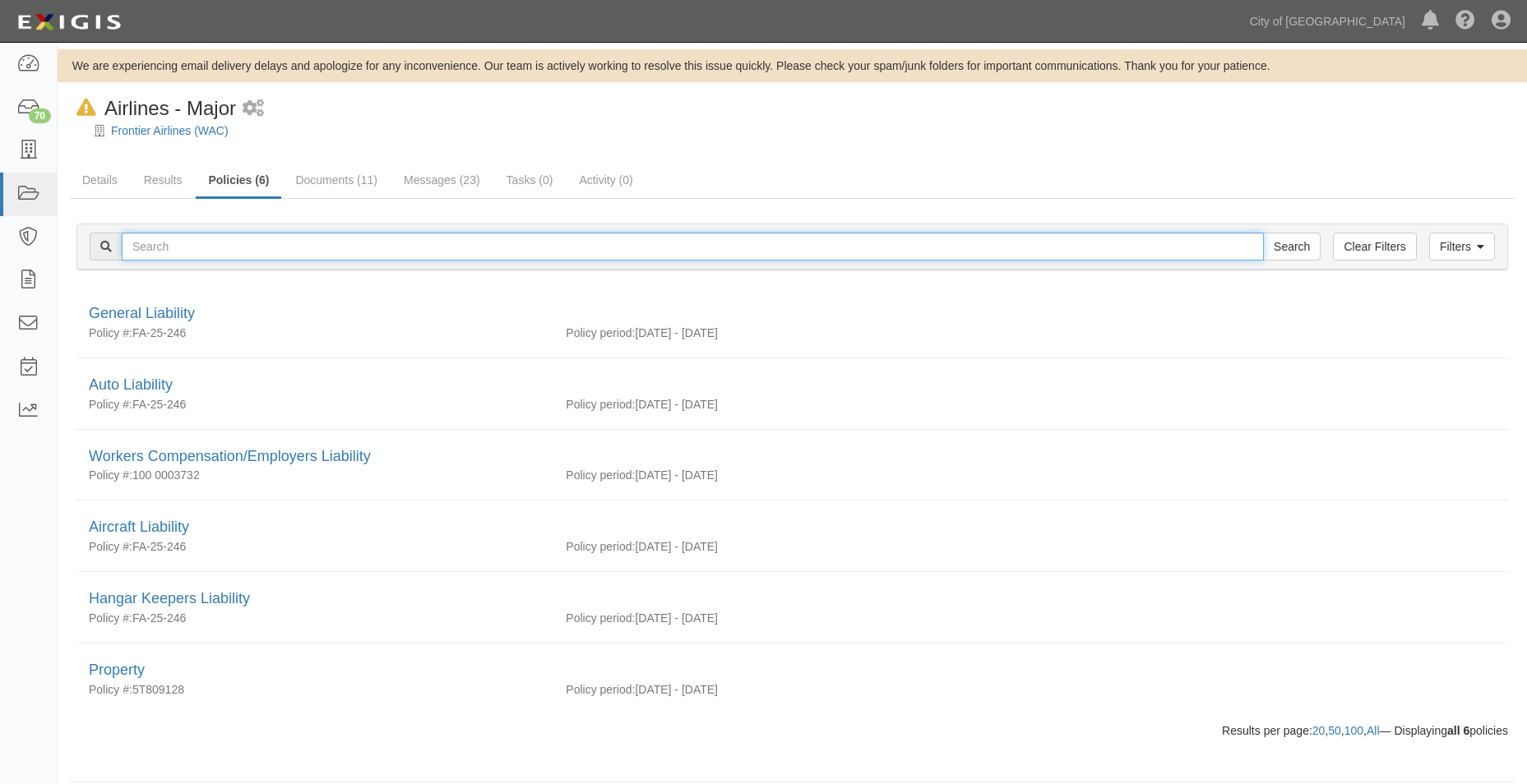
click at [162, 252] on input "text" at bounding box center [692, 246] width 1142 height 28
paste input "From Subject Received Size Categories [PERSON_NAME] COI Non-Compliance – Action…"
type input "From Subject Received Size Categories [PERSON_NAME] COI Non-Compliance – Action…"
click at [1262, 233] on input "Search" at bounding box center [1291, 246] width 58 height 28
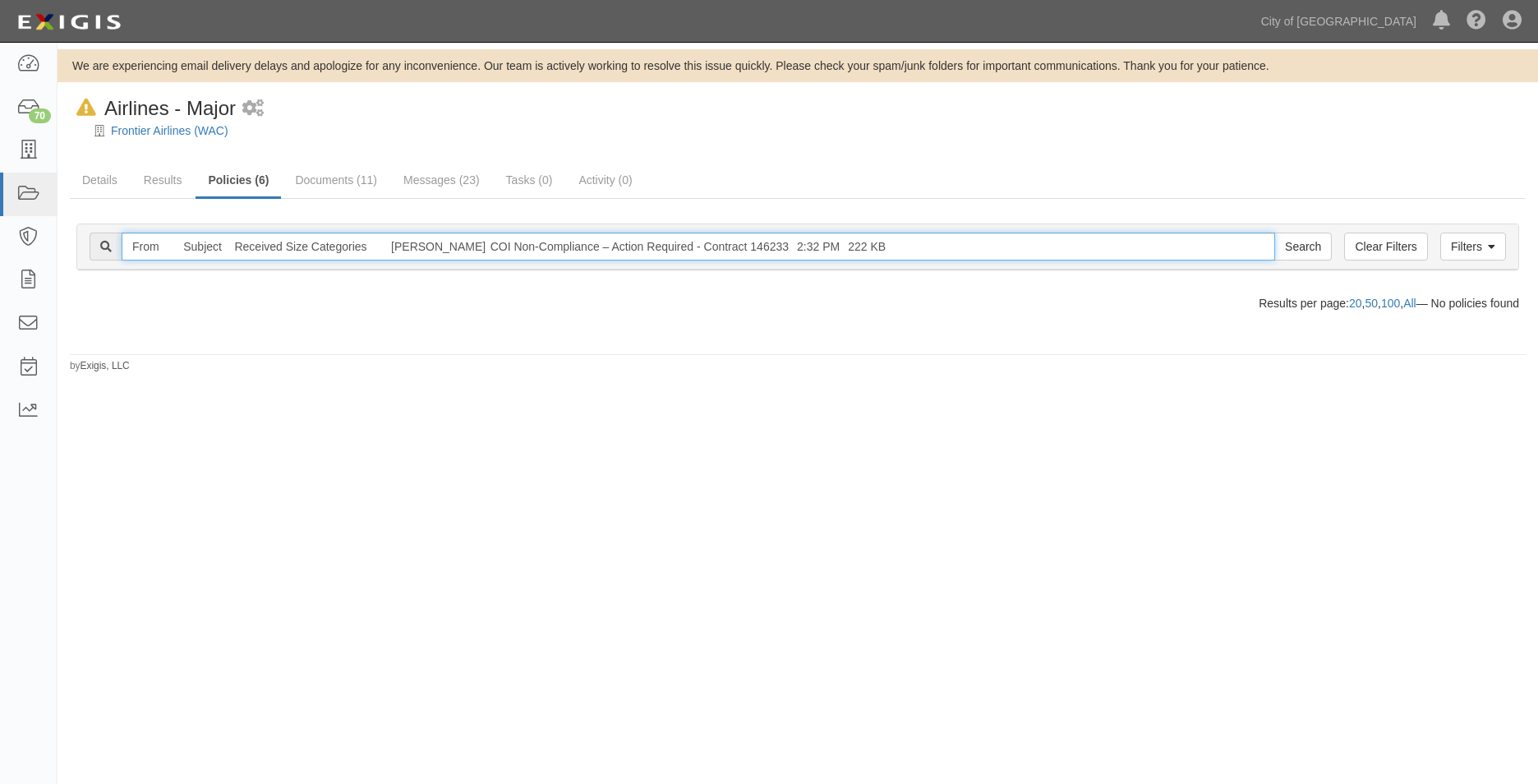
drag, startPoint x: 827, startPoint y: 249, endPoint x: -124, endPoint y: 248, distance: 951.0
click at [0, 248] on html "Toggle navigation Dashboard 70 Inbox Parties Agreements Coverages Documents Mes…" at bounding box center [769, 377] width 1538 height 755
click at [201, 246] on input "text" at bounding box center [698, 246] width 1154 height 28
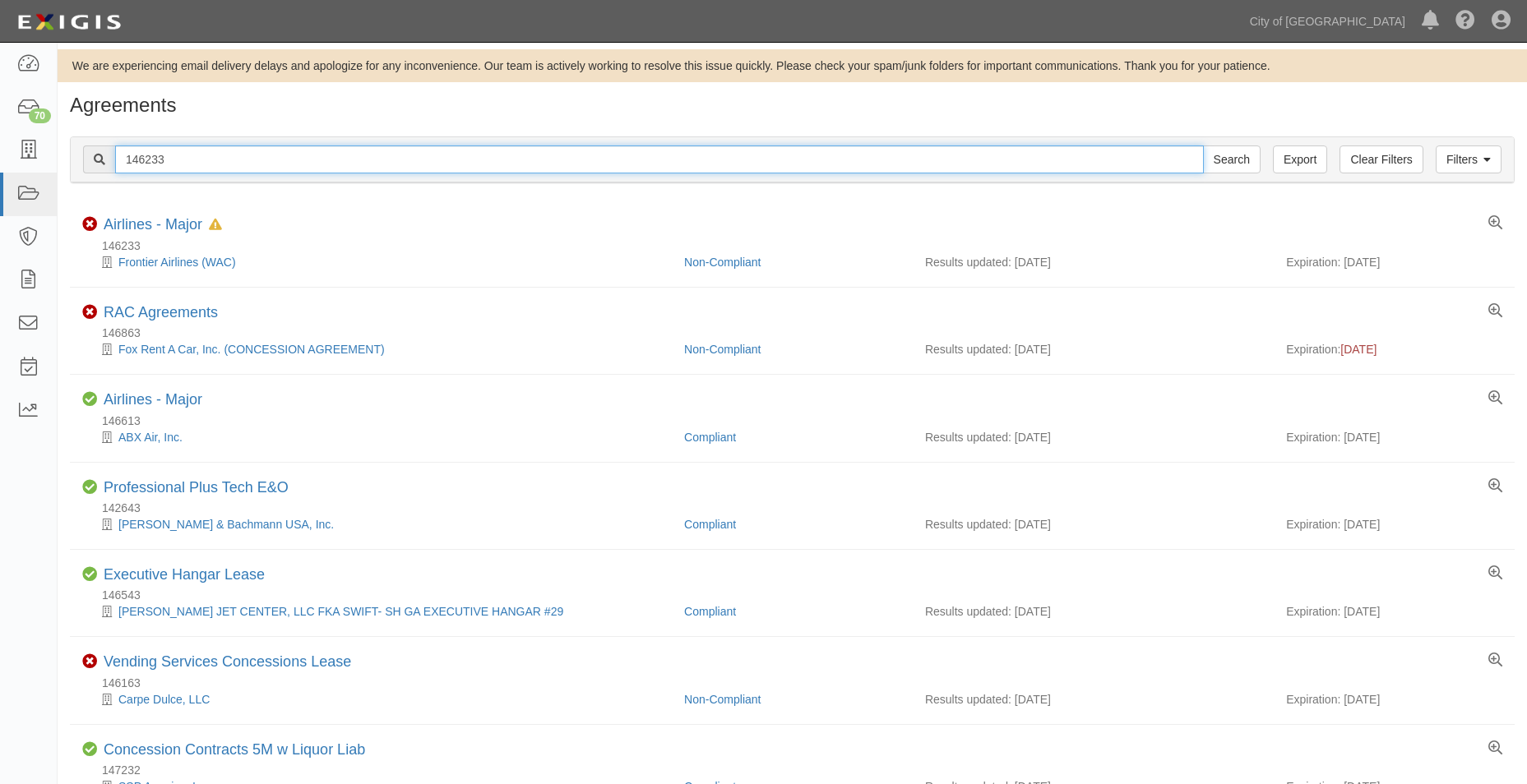
click at [168, 148] on input "146233" at bounding box center [659, 159] width 1088 height 28
drag, startPoint x: 182, startPoint y: 159, endPoint x: 82, endPoint y: 159, distance: 100.0
click at [82, 159] on div "Filters Clear Filters Export 146233 Search Filters" at bounding box center [791, 160] width 1442 height 45
paste input "23530"
type input "123530"
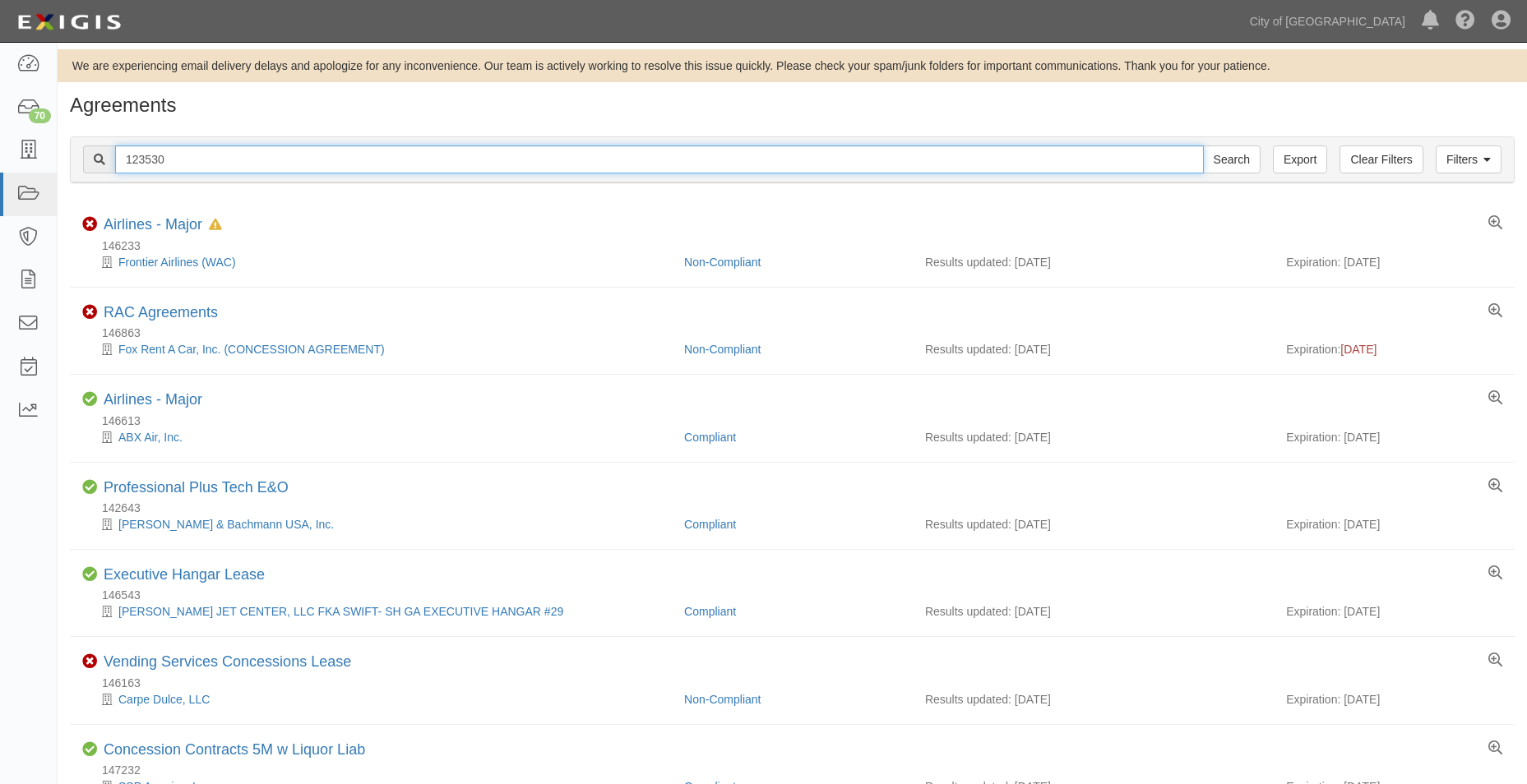
click at [1203, 146] on input "Search" at bounding box center [1231, 159] width 58 height 28
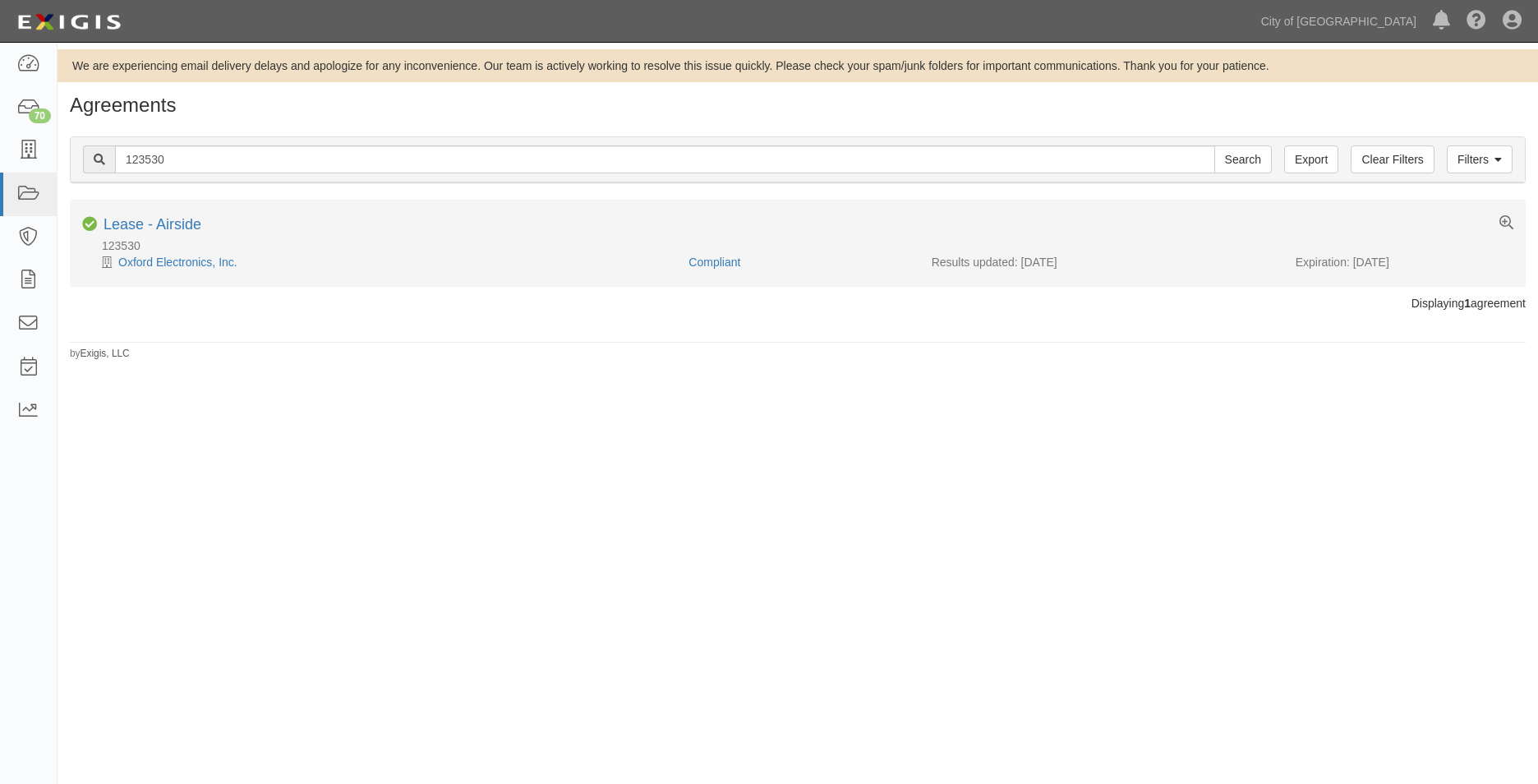
drag, startPoint x: 1425, startPoint y: 264, endPoint x: 1353, endPoint y: 262, distance: 72.0
click at [1353, 262] on div "Expiration: 03/31/2026" at bounding box center [1405, 262] width 218 height 17
copy div "03/31/2026"
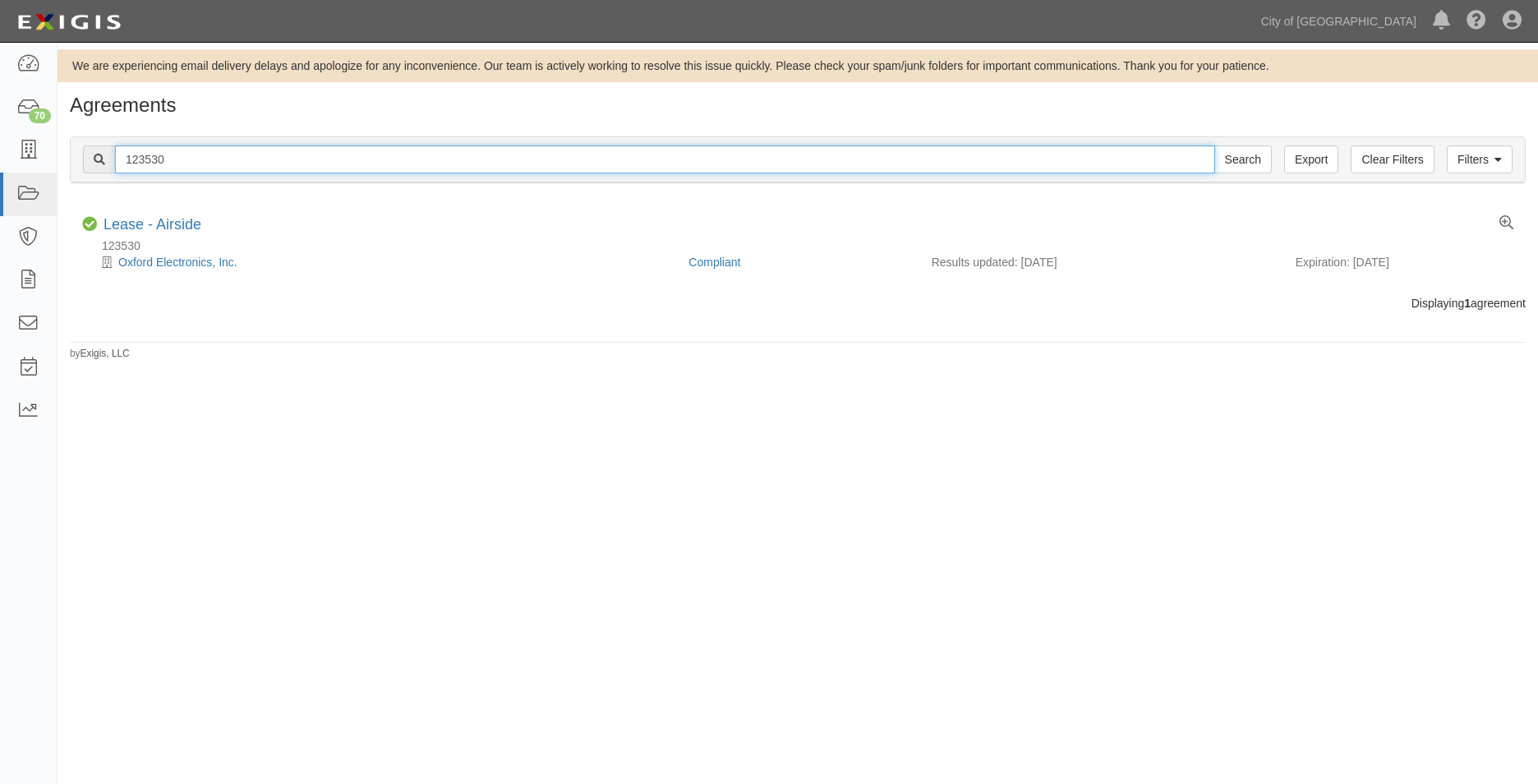
click at [227, 168] on input "123530" at bounding box center [664, 159] width 1100 height 28
drag, startPoint x: 228, startPoint y: 157, endPoint x: -131, endPoint y: 135, distance: 359.7
click at [0, 135] on html "Toggle navigation Dashboard 70 Inbox Parties Agreements Coverages Documents Mes…" at bounding box center [769, 377] width 1538 height 755
paste input "49032"
type input "149032"
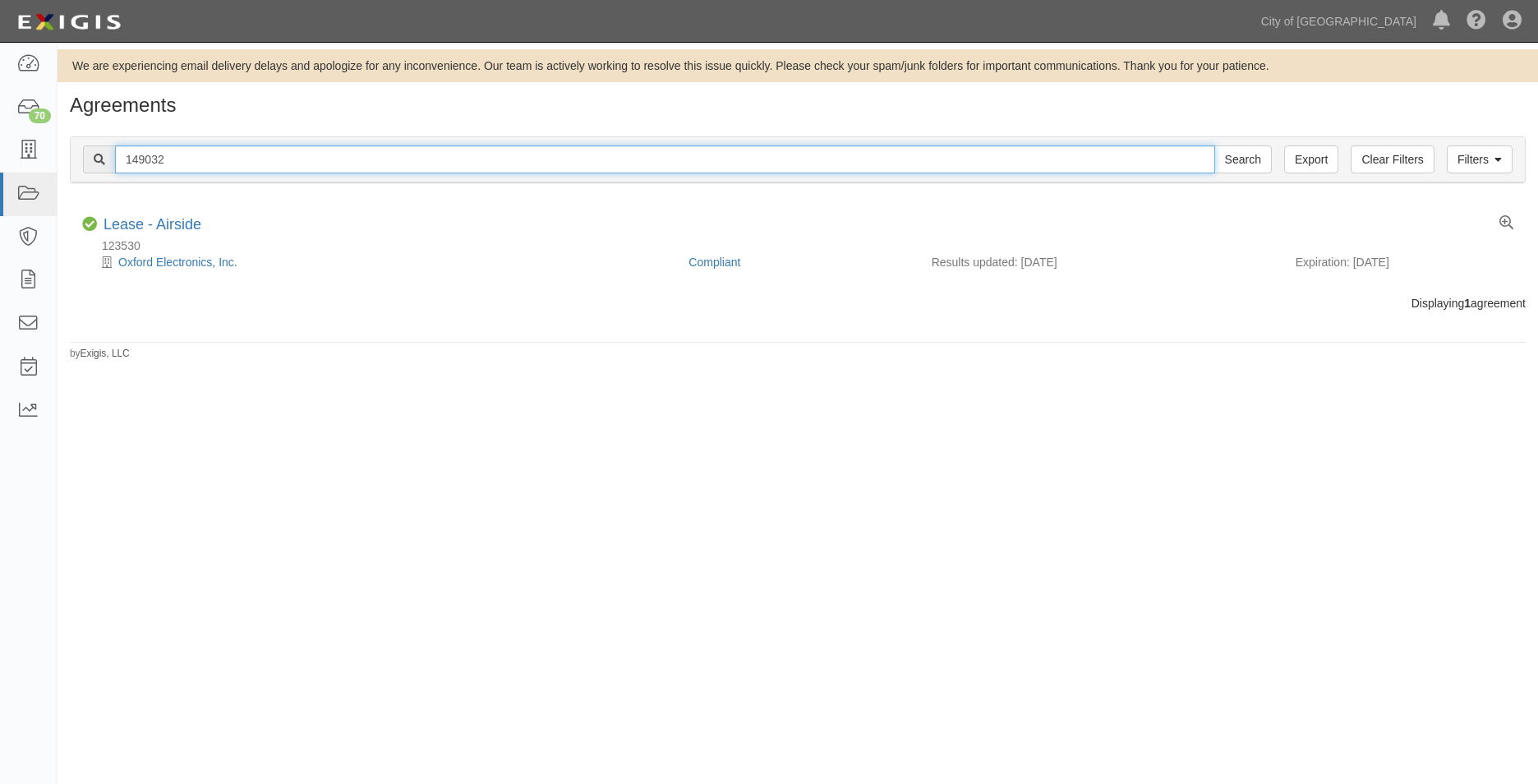
click at [1214, 146] on input "Search" at bounding box center [1243, 159] width 58 height 28
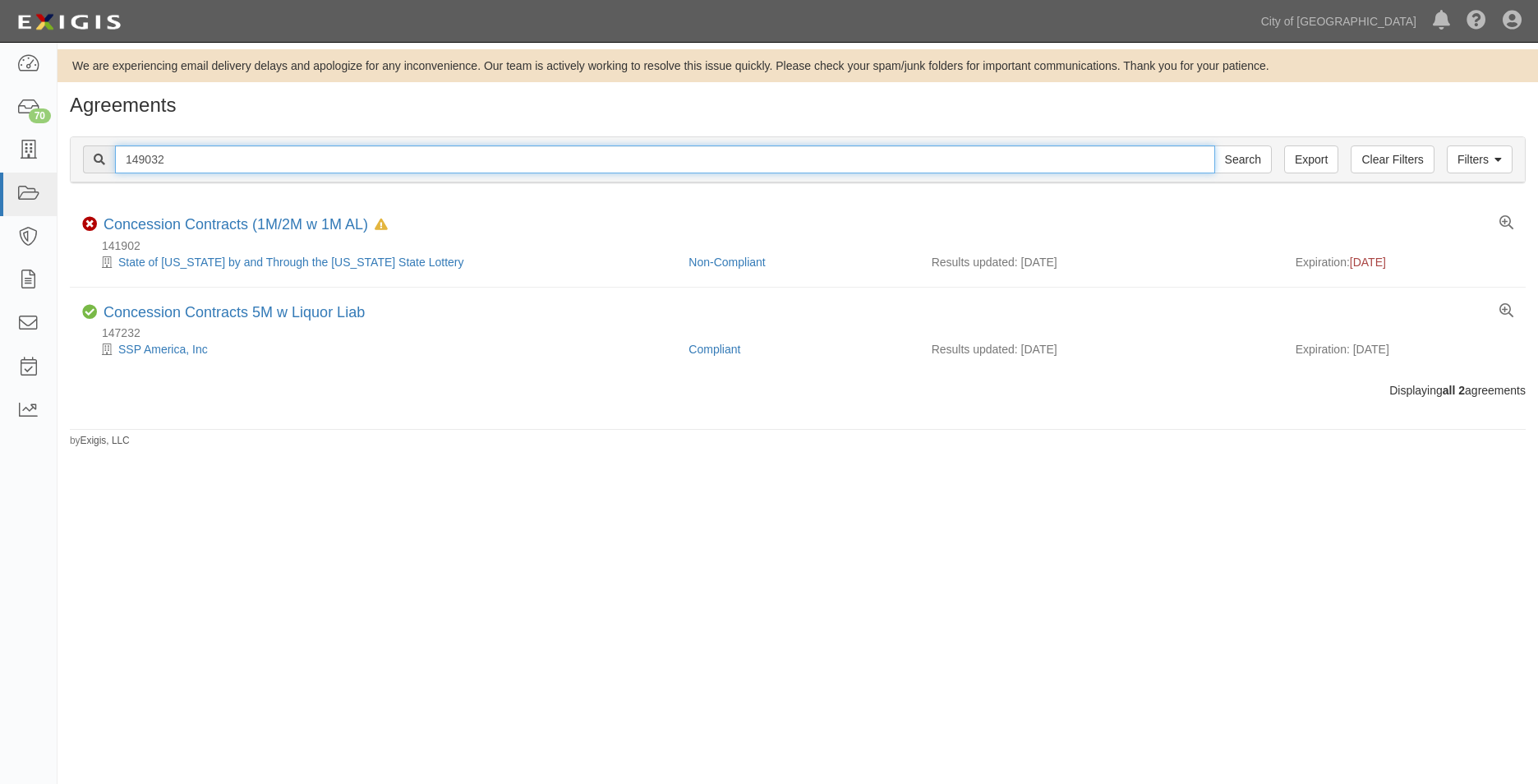
drag, startPoint x: 138, startPoint y: 156, endPoint x: 152, endPoint y: 161, distance: 14.9
click at [138, 156] on input "149032" at bounding box center [664, 159] width 1100 height 28
drag, startPoint x: 162, startPoint y: 160, endPoint x: 107, endPoint y: 161, distance: 55.0
click at [107, 161] on div "149032 Search" at bounding box center [677, 159] width 1189 height 28
paste input "60018"
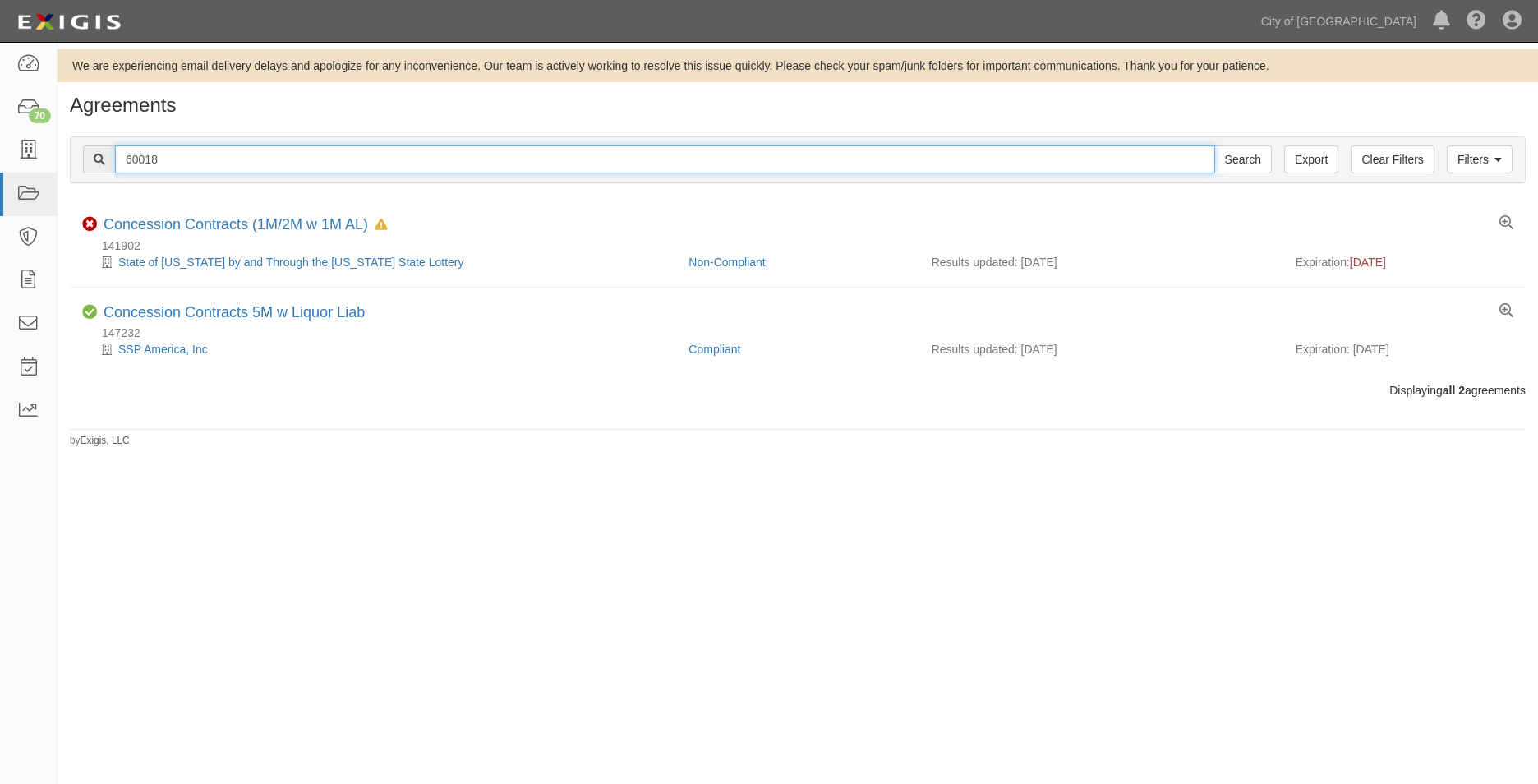
type input "60018"
click at [1214, 146] on input "Search" at bounding box center [1243, 159] width 58 height 28
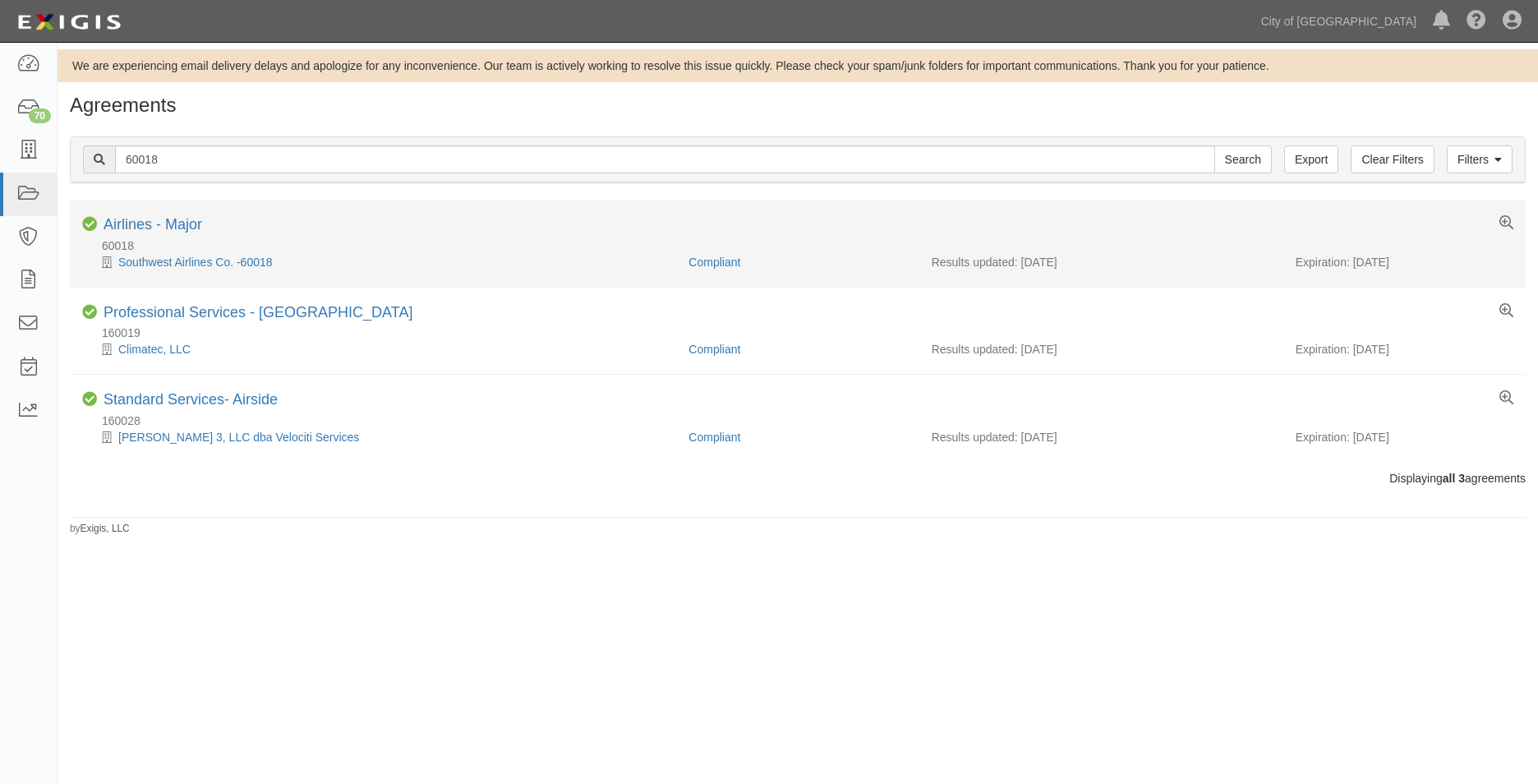
drag, startPoint x: 1407, startPoint y: 263, endPoint x: 1355, endPoint y: 266, distance: 52.1
click at [1355, 266] on div "Expiration: 12/15/2025" at bounding box center [1405, 262] width 218 height 17
copy div "12/15/2025"
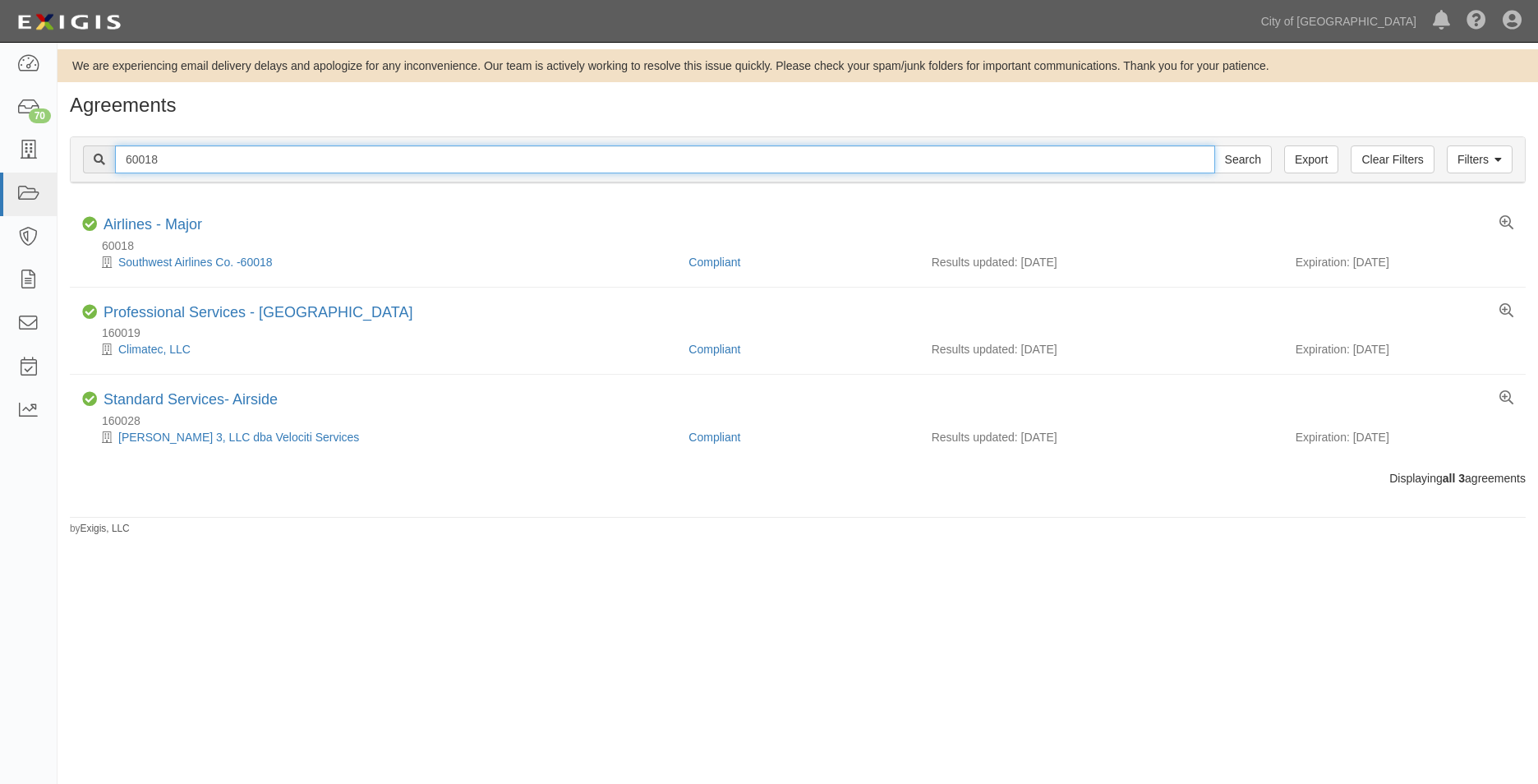
click at [165, 157] on input "60018" at bounding box center [664, 159] width 1100 height 28
paste input "13595"
drag, startPoint x: 86, startPoint y: 161, endPoint x: 63, endPoint y: 161, distance: 23.0
click at [63, 161] on div "Filters Clear Filters Export 60018 Search Filters Compliance Status Compliant N…" at bounding box center [798, 161] width 1481 height 75
type input "135958"
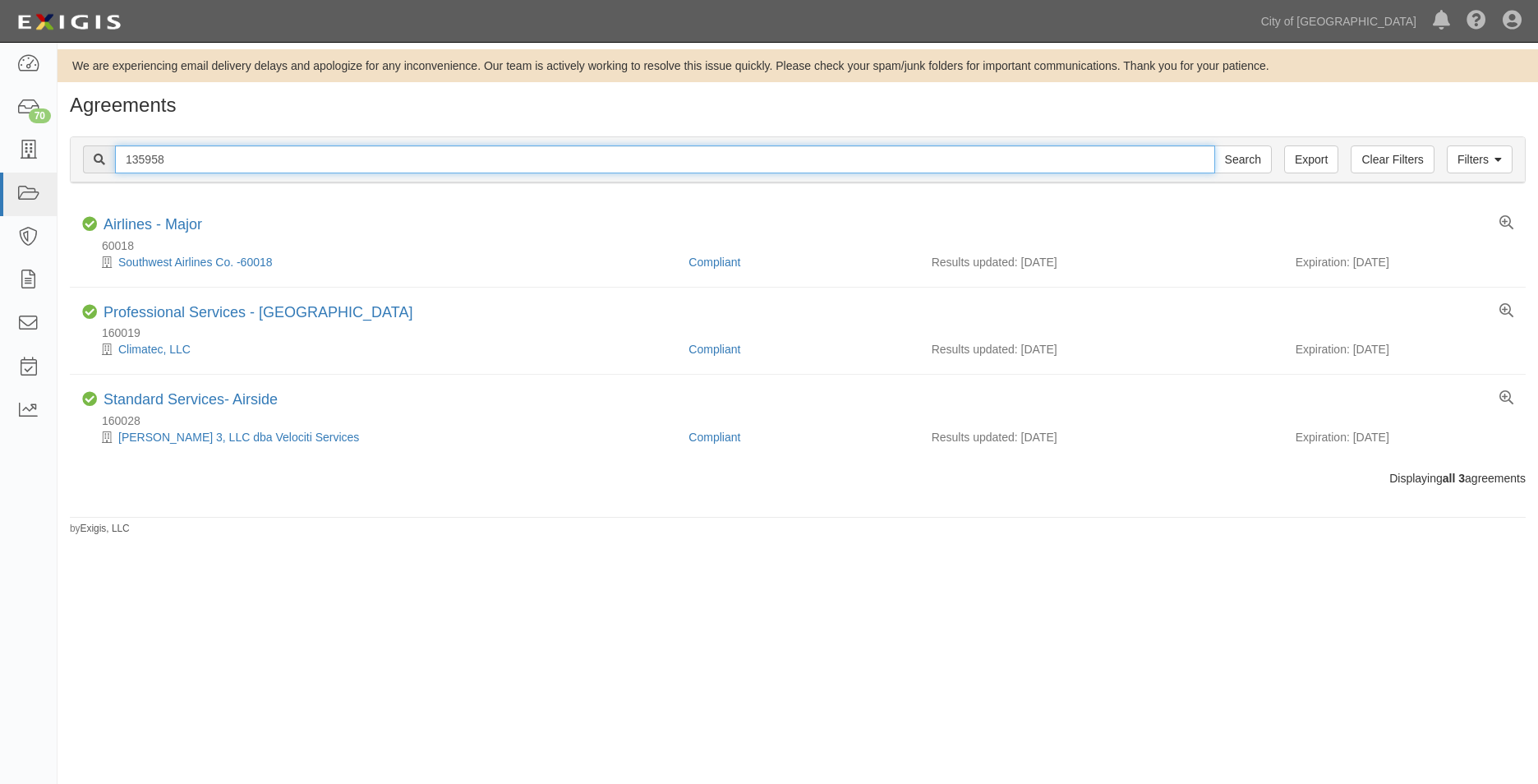
click at [1214, 146] on input "Search" at bounding box center [1243, 159] width 58 height 28
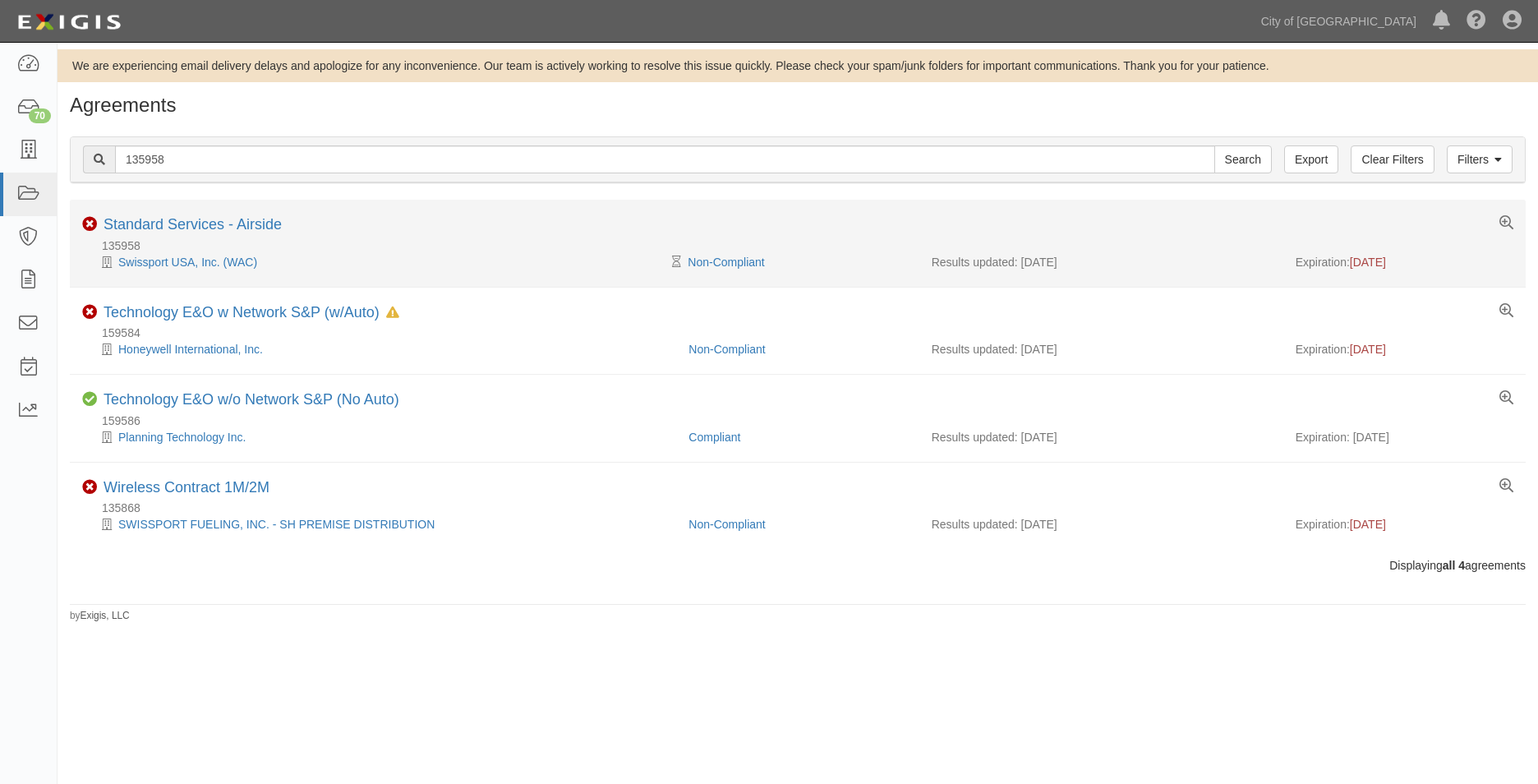
drag, startPoint x: 1417, startPoint y: 262, endPoint x: 1352, endPoint y: 262, distance: 65.0
click at [1352, 262] on div "Expiration: 05/31/2025" at bounding box center [1405, 262] width 218 height 17
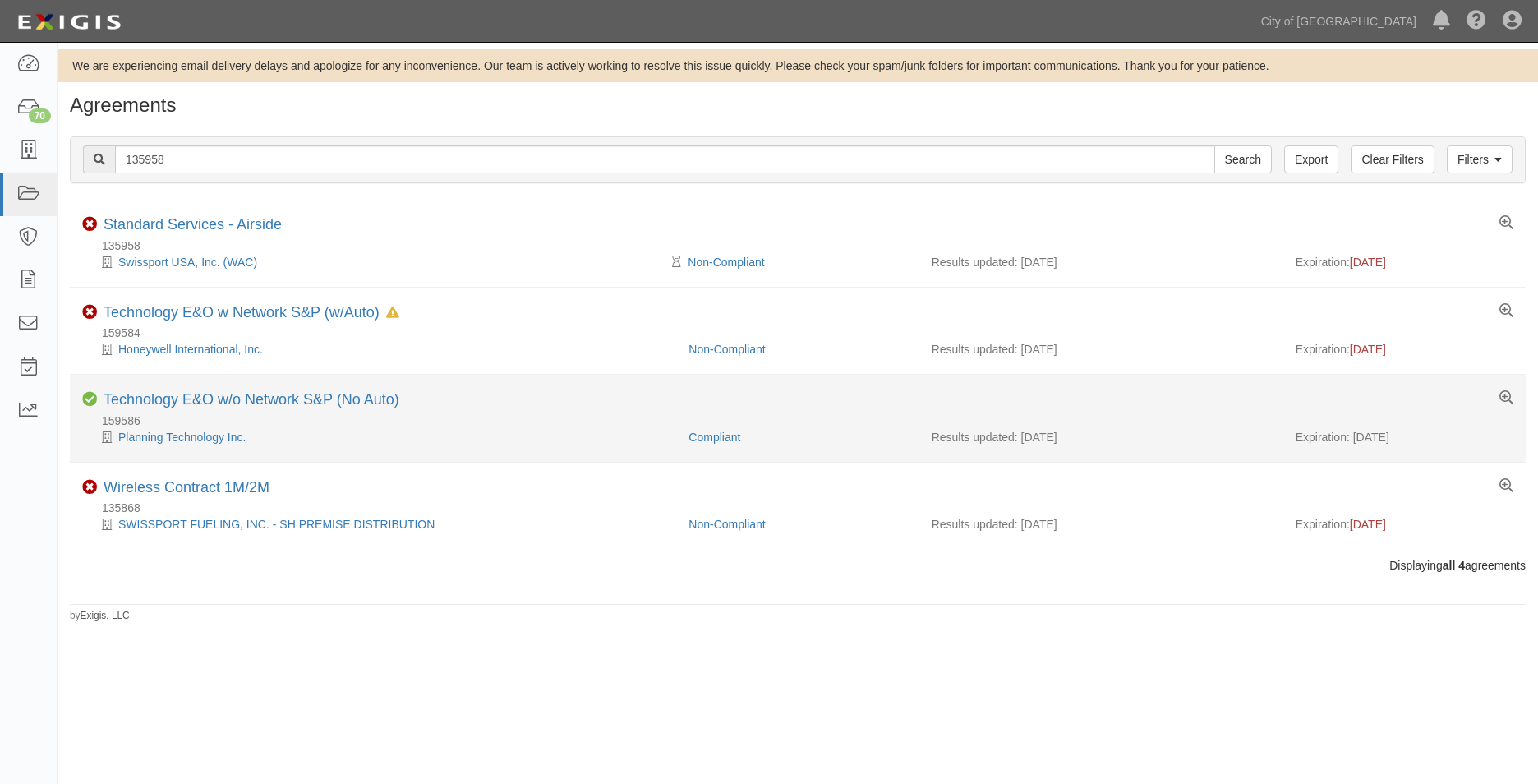
copy span "05/31/2025"
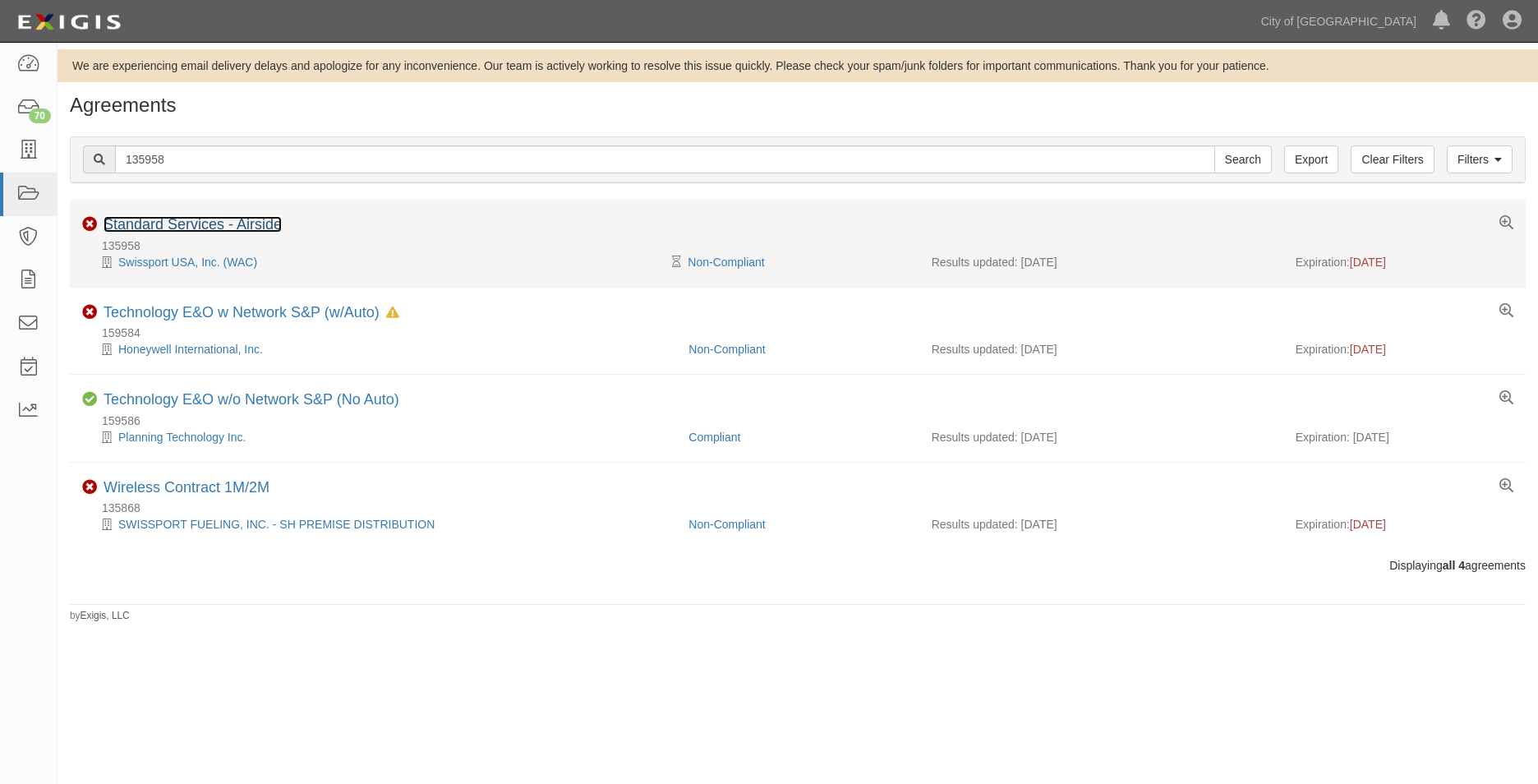
click at [200, 223] on link "Standard Services - Airside" at bounding box center [192, 224] width 178 height 17
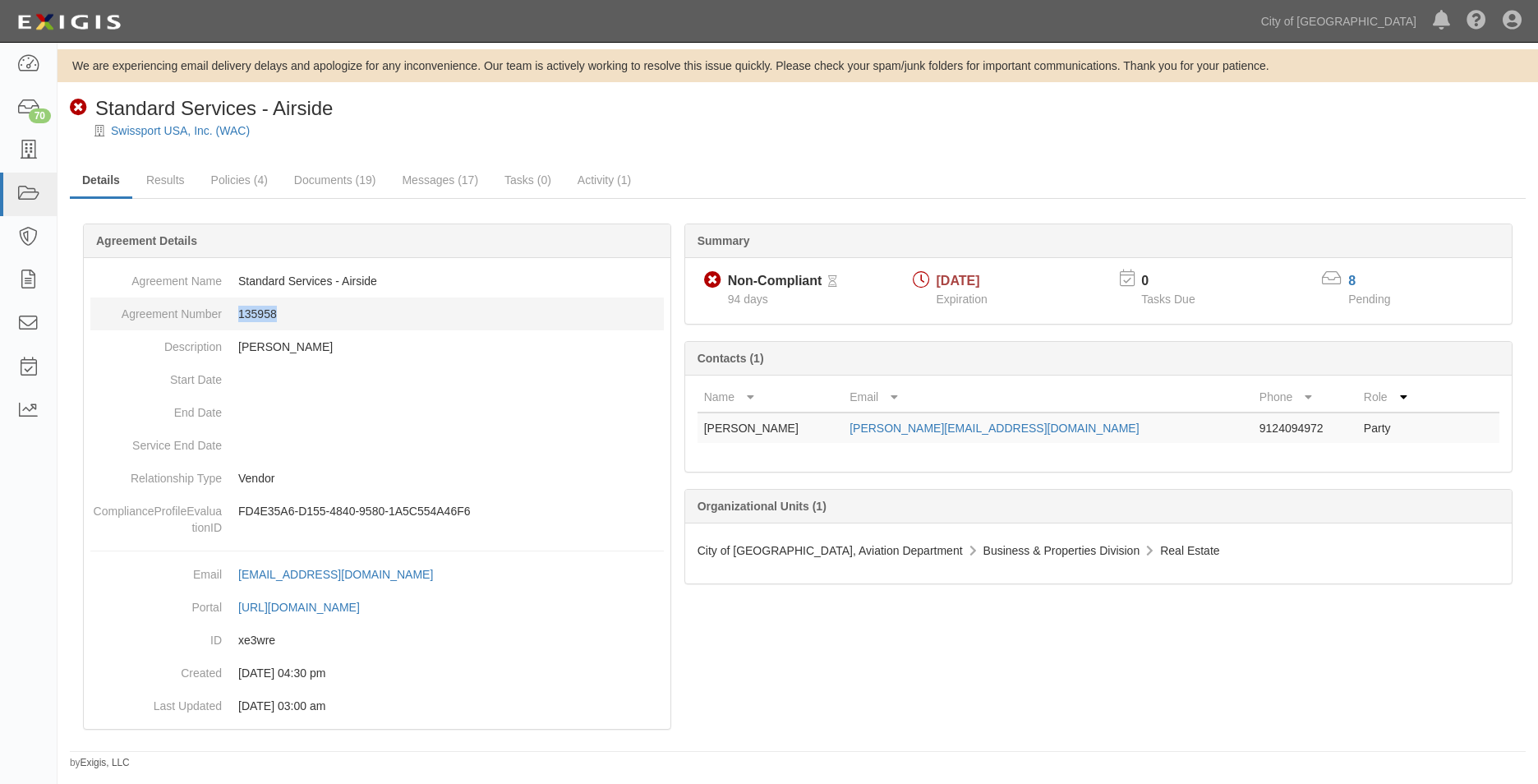
drag, startPoint x: 283, startPoint y: 315, endPoint x: 233, endPoint y: 310, distance: 50.2
click at [233, 310] on dd "135958" at bounding box center [377, 313] width 573 height 33
copy dd "135958"
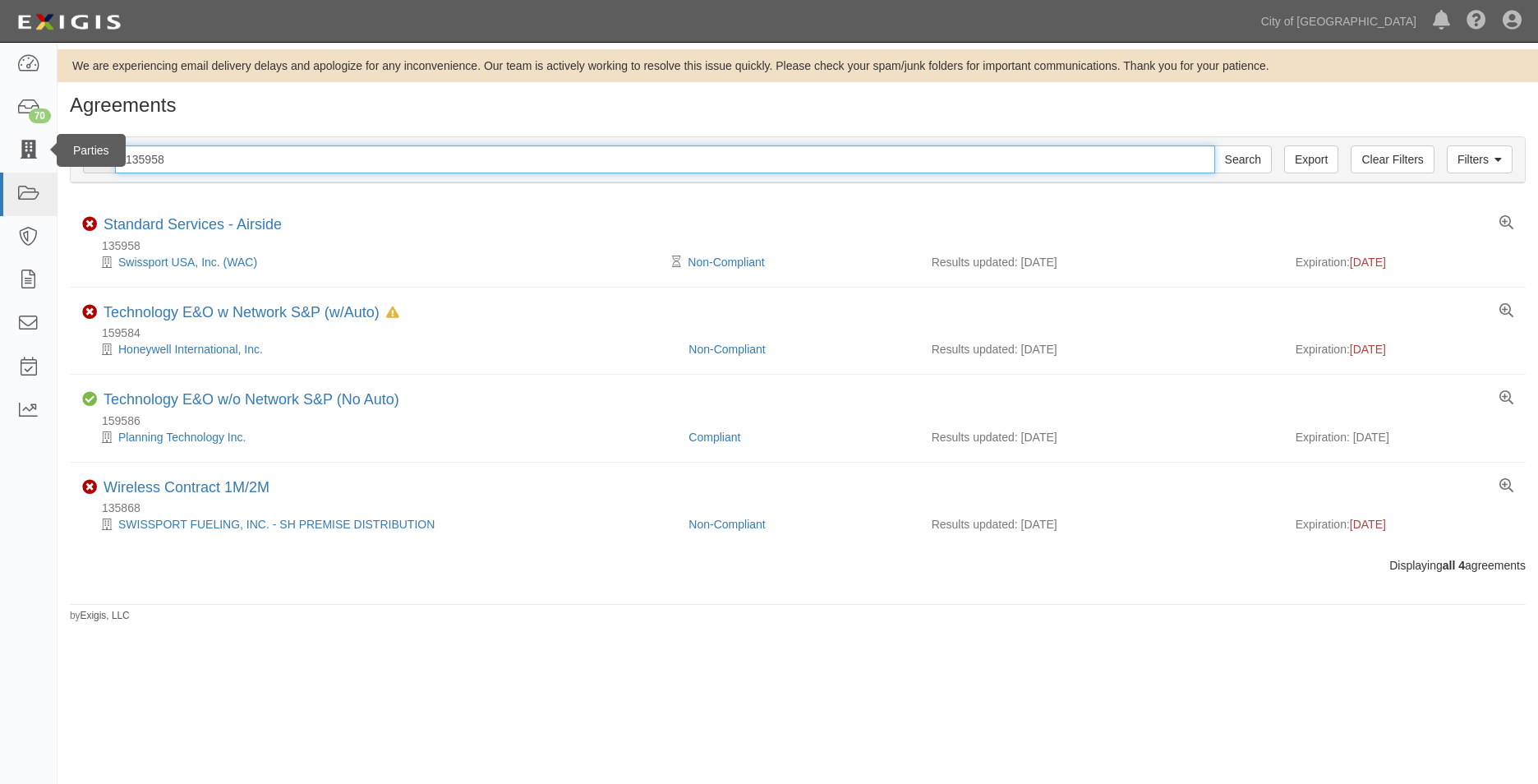
drag, startPoint x: 171, startPoint y: 158, endPoint x: 51, endPoint y: 152, distance: 120.1
click at [51, 152] on body "Toggle navigation Dashboard 70 Inbox Parties Agreements Coverages Documents Mes…" at bounding box center [769, 377] width 1538 height 755
paste input "57315"
type input "157315"
click at [1214, 146] on input "Search" at bounding box center [1243, 159] width 58 height 28
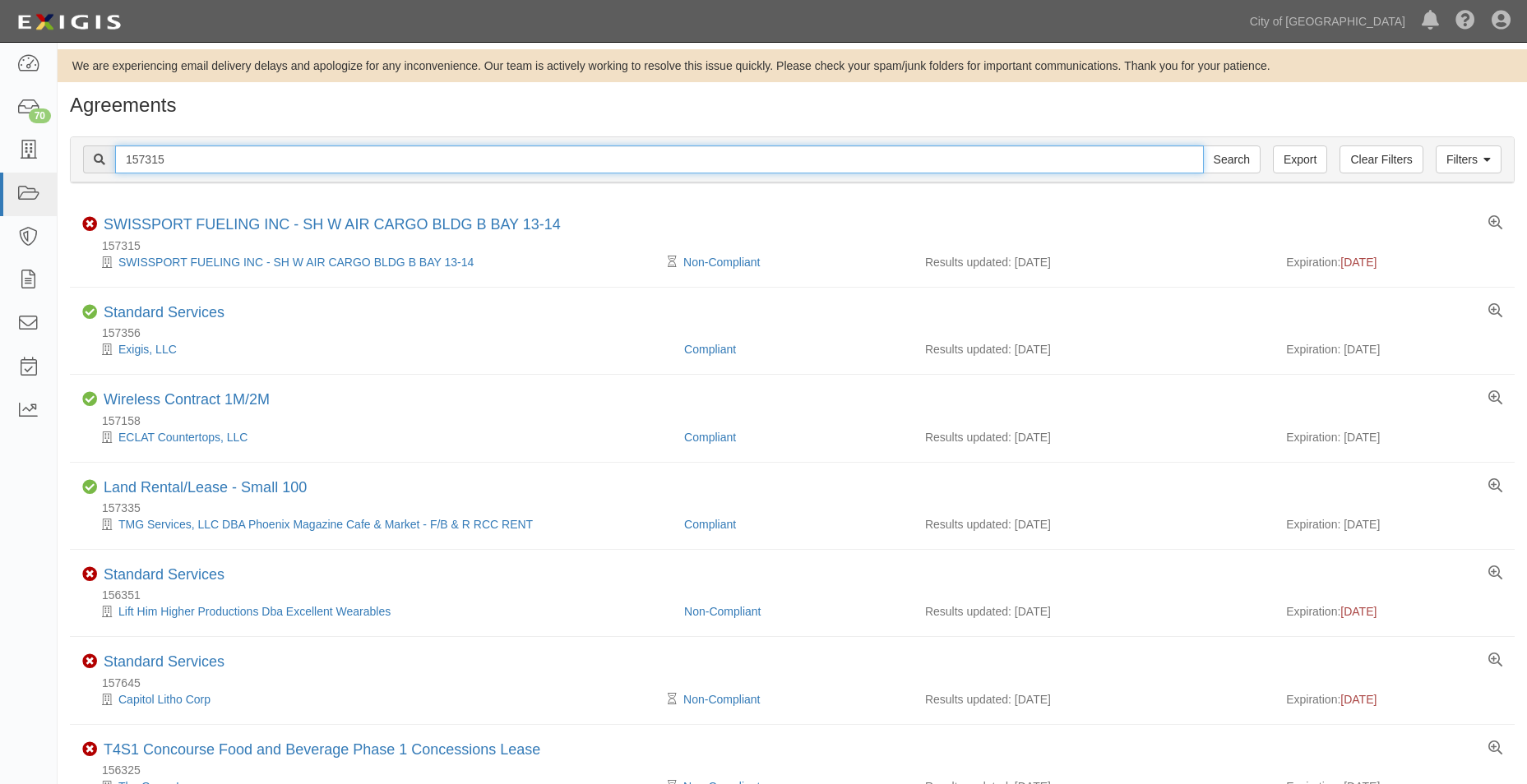
click at [228, 155] on input "157315" at bounding box center [659, 159] width 1088 height 28
drag, startPoint x: 164, startPoint y: 160, endPoint x: 22, endPoint y: 160, distance: 142.0
click at [22, 160] on body "Toggle navigation Dashboard 70 Inbox Parties Agreements Coverages Documents Mes…" at bounding box center [764, 661] width 1527 height 1322
paste input "95190"
type input "95190"
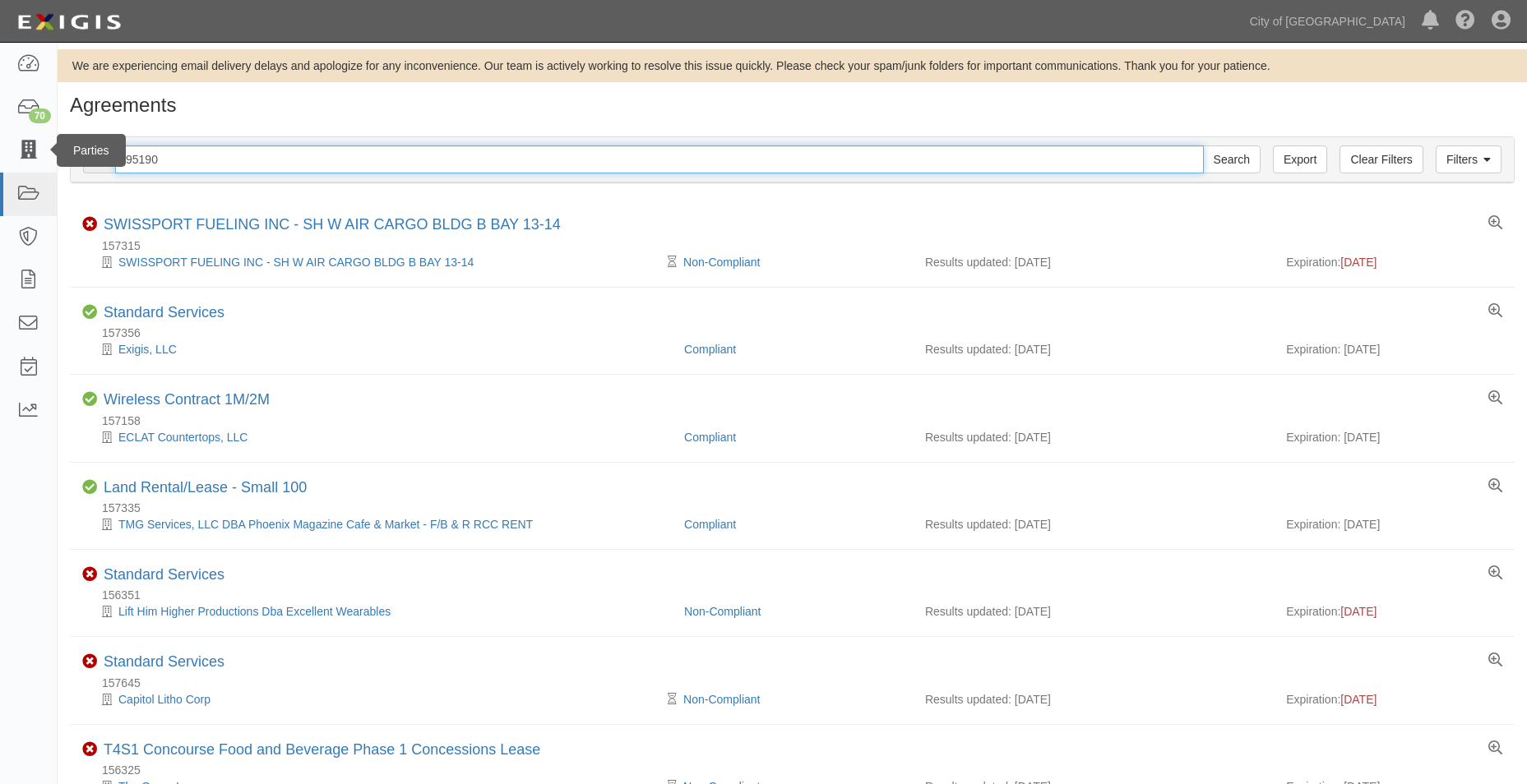
click at [1203, 146] on input "Search" at bounding box center [1231, 159] width 58 height 28
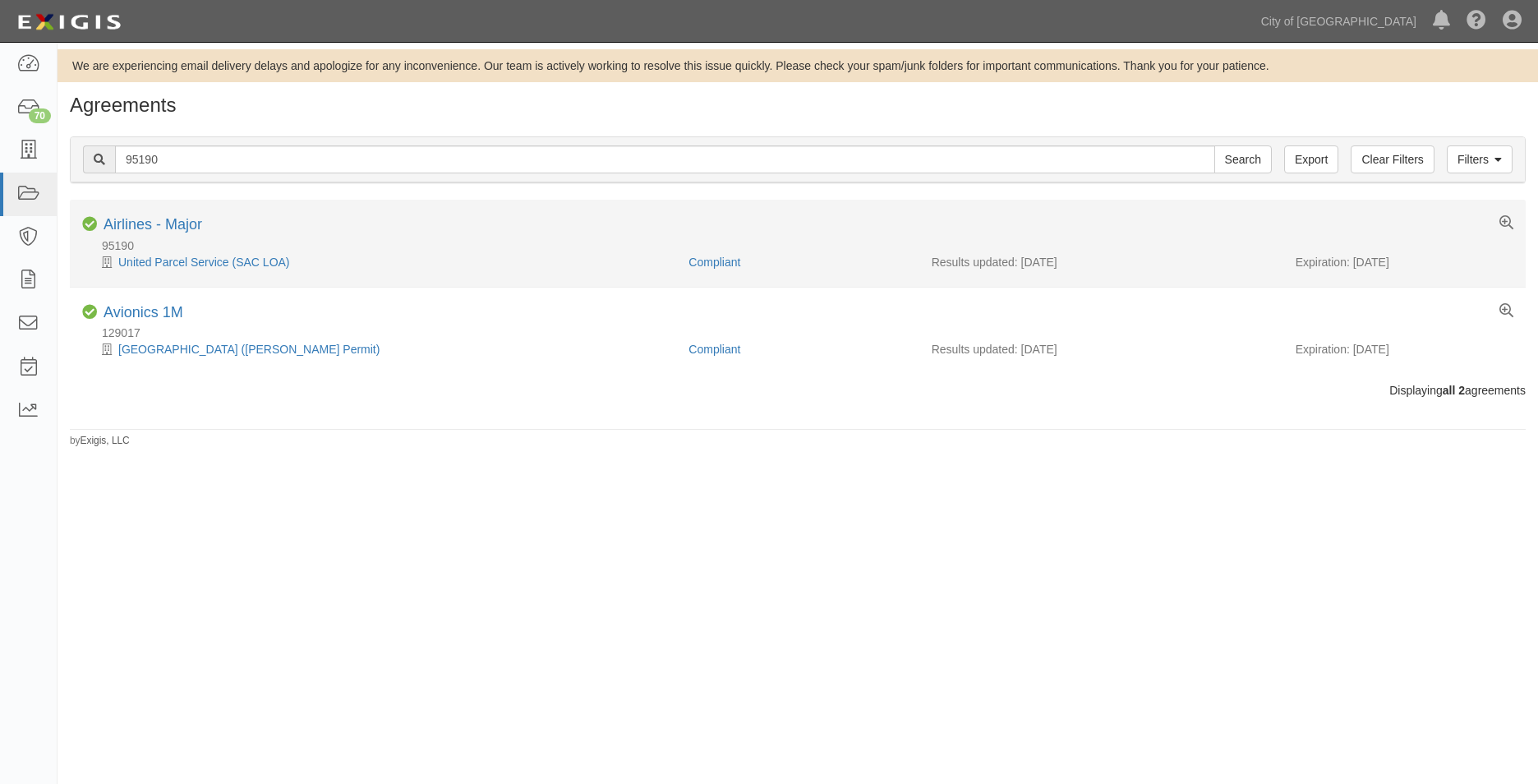
drag, startPoint x: 1419, startPoint y: 261, endPoint x: 1355, endPoint y: 255, distance: 64.3
click at [1355, 255] on div "Expiration: 11/16/2025" at bounding box center [1405, 262] width 218 height 17
copy div "11/16/2025"
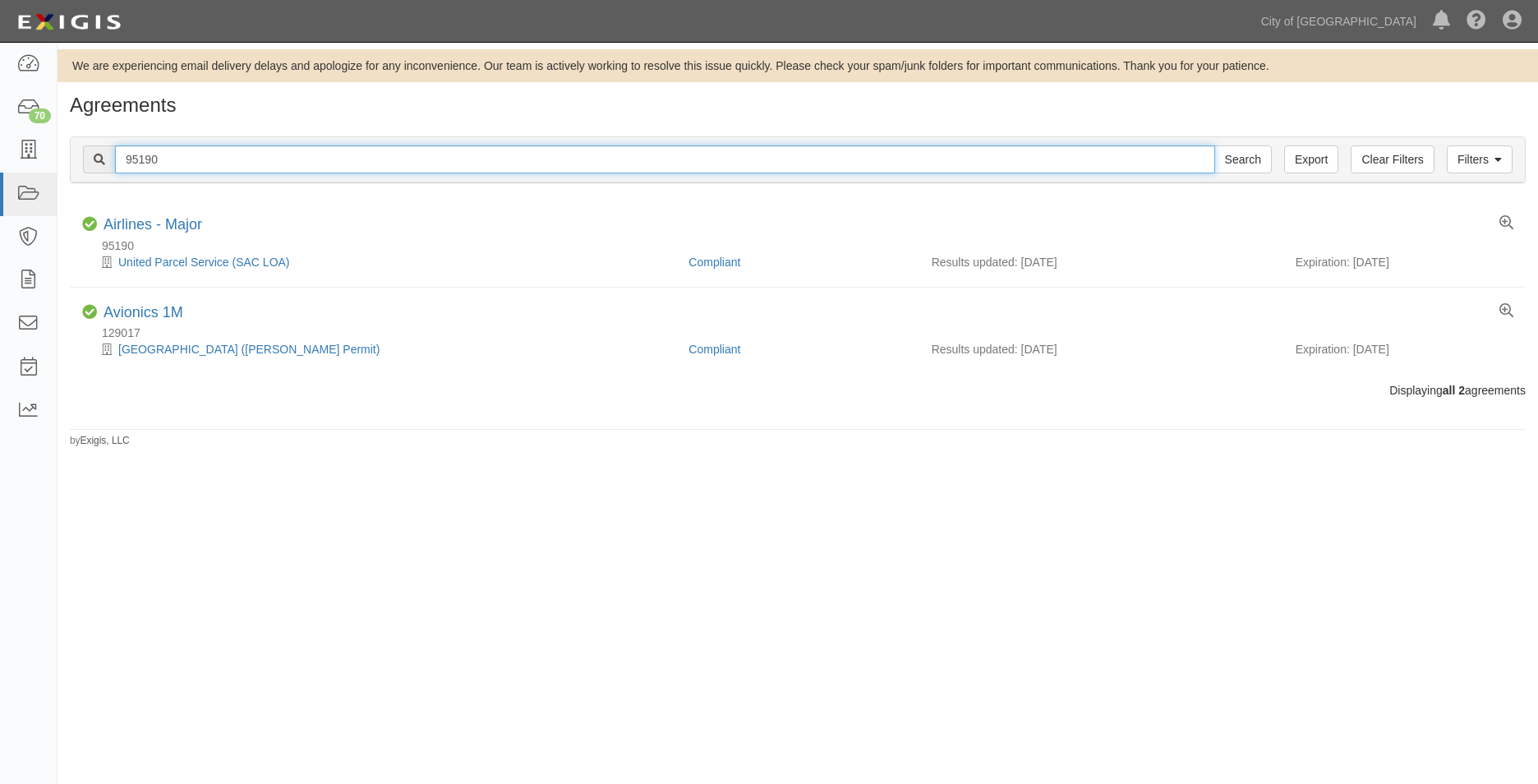
click at [171, 161] on input "95190" at bounding box center [664, 159] width 1100 height 28
drag, startPoint x: 169, startPoint y: 160, endPoint x: -41, endPoint y: 144, distance: 210.6
click at [0, 144] on html "Toggle navigation Dashboard 70 Inbox Parties Agreements Coverages Documents Mes…" at bounding box center [769, 377] width 1538 height 755
paste input "152567"
type input "152567"
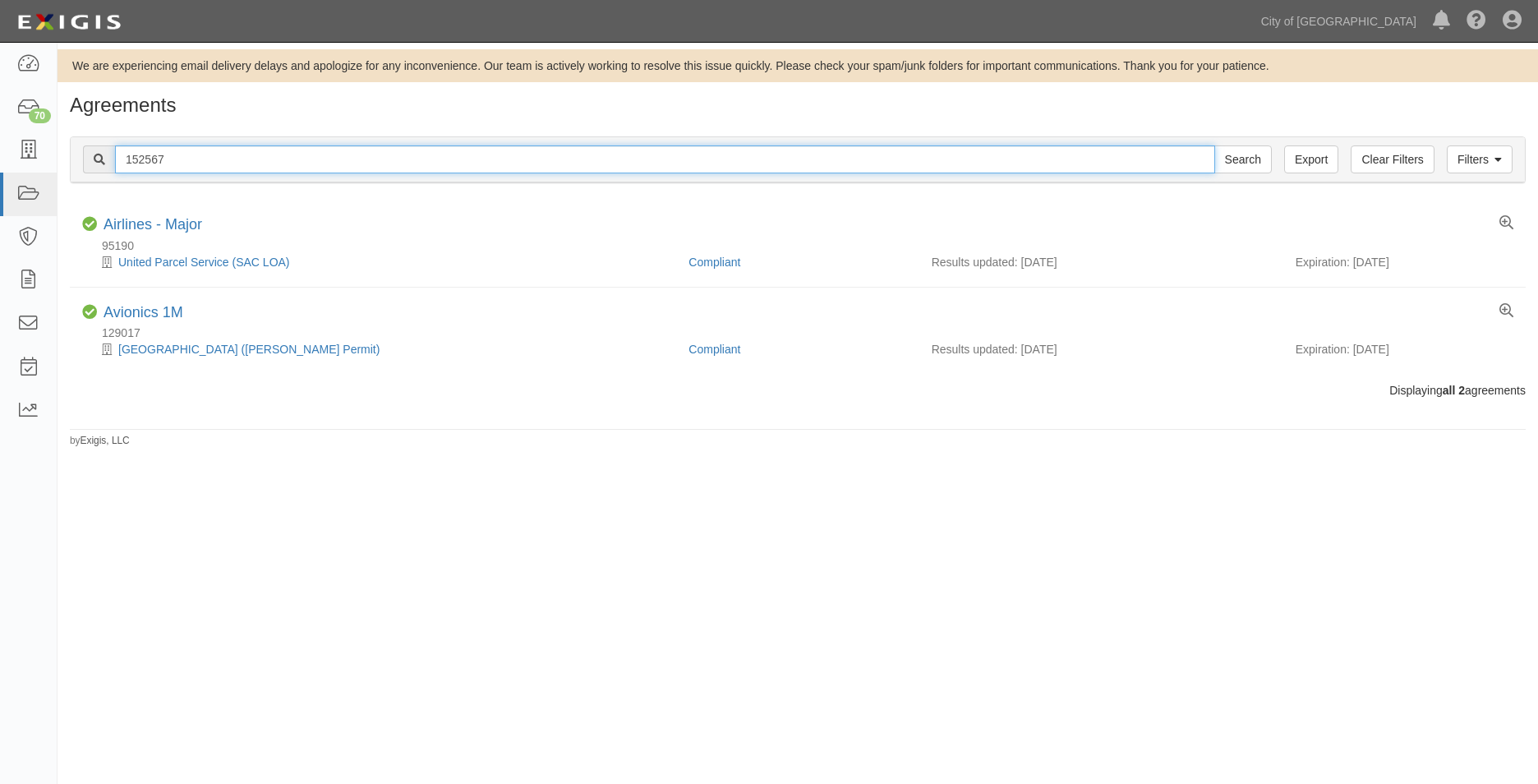
click at [1214, 146] on input "Search" at bounding box center [1243, 159] width 58 height 28
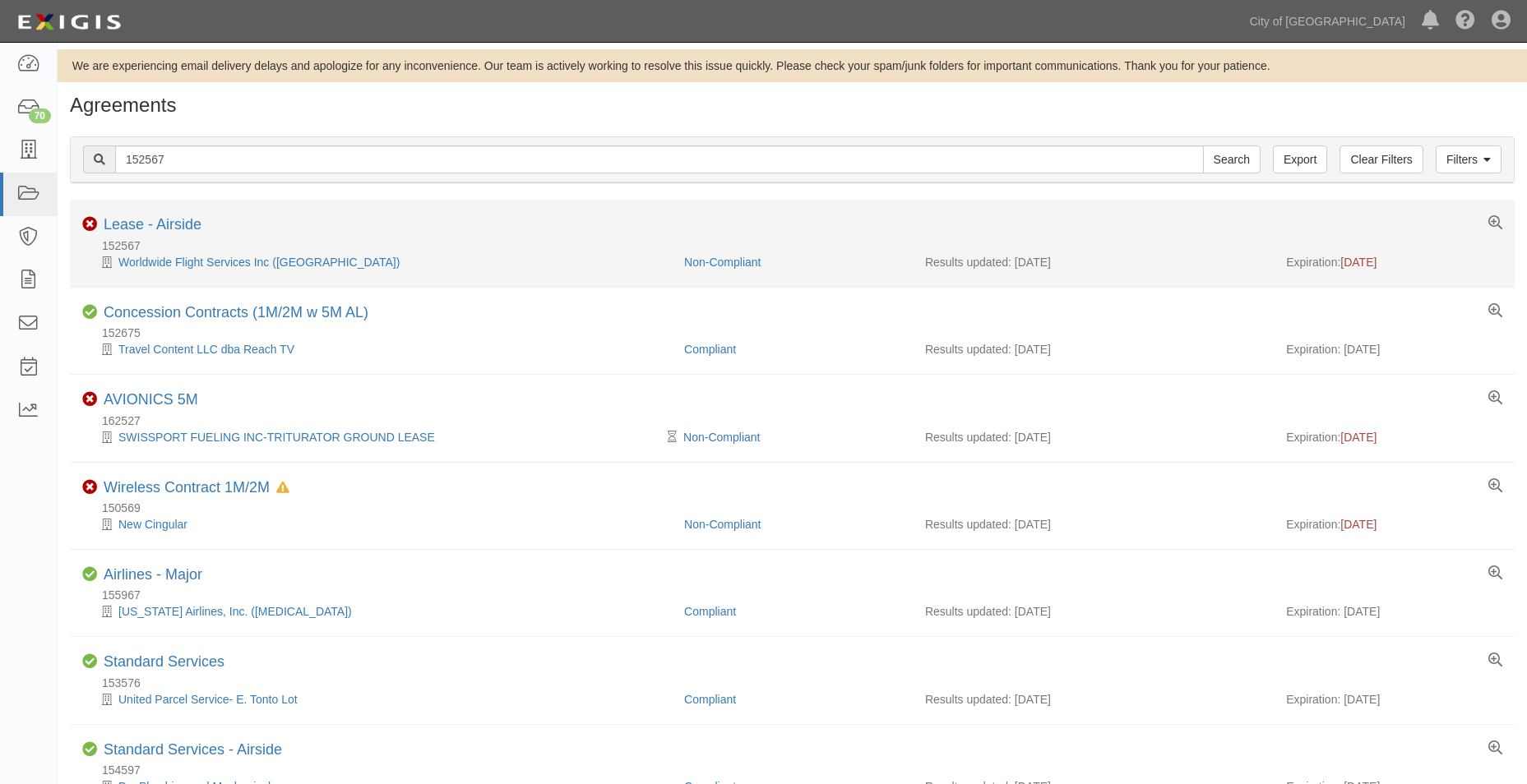
drag, startPoint x: 1400, startPoint y: 260, endPoint x: 1347, endPoint y: 255, distance: 53.2
click at [1347, 255] on div "Expiration: [DATE]" at bounding box center [1394, 262] width 216 height 17
copy span "[DATE]"
